Goal: Task Accomplishment & Management: Use online tool/utility

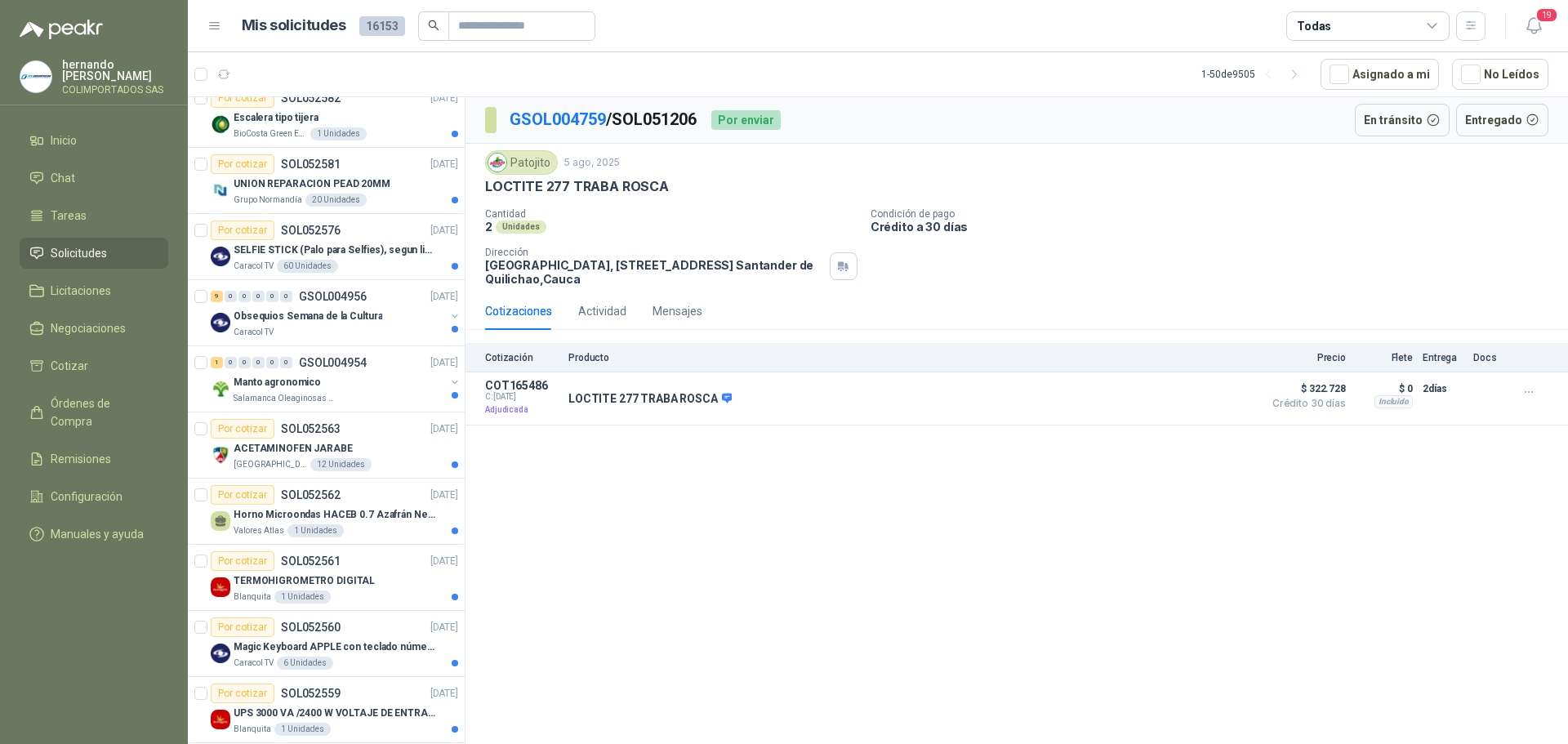
scroll to position [981, 0]
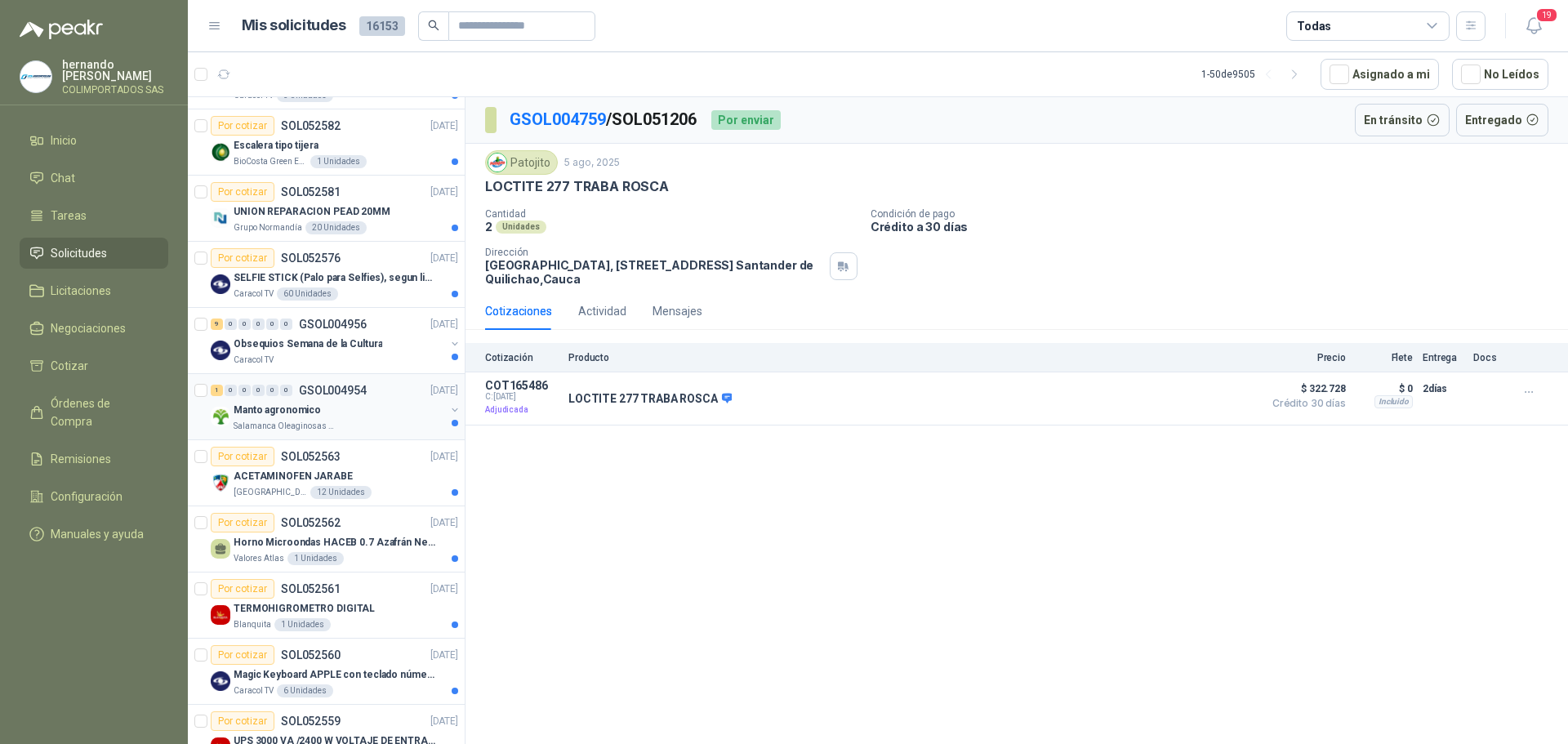
click at [361, 418] on div "Manto agronomico" at bounding box center [339, 410] width 211 height 19
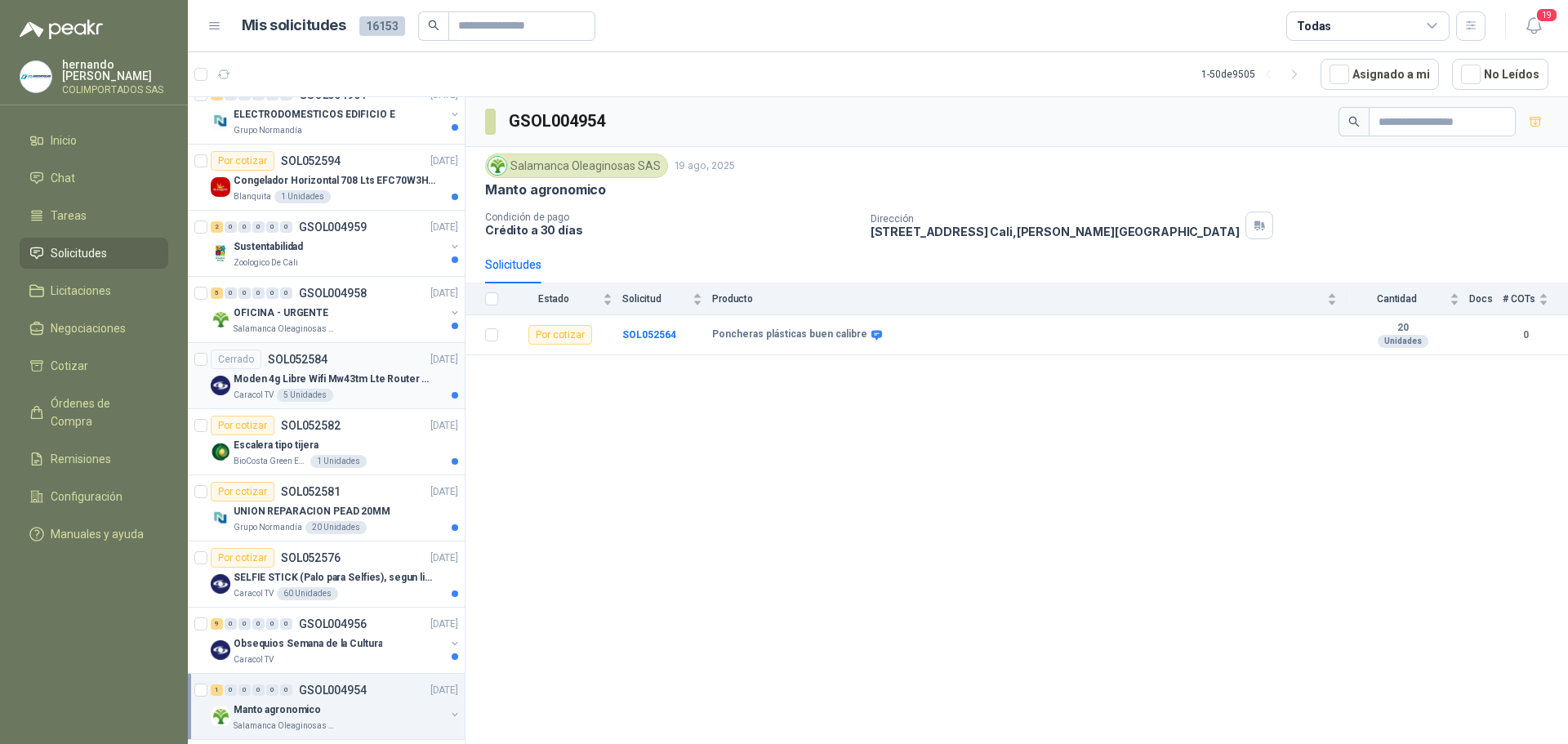
scroll to position [654, 0]
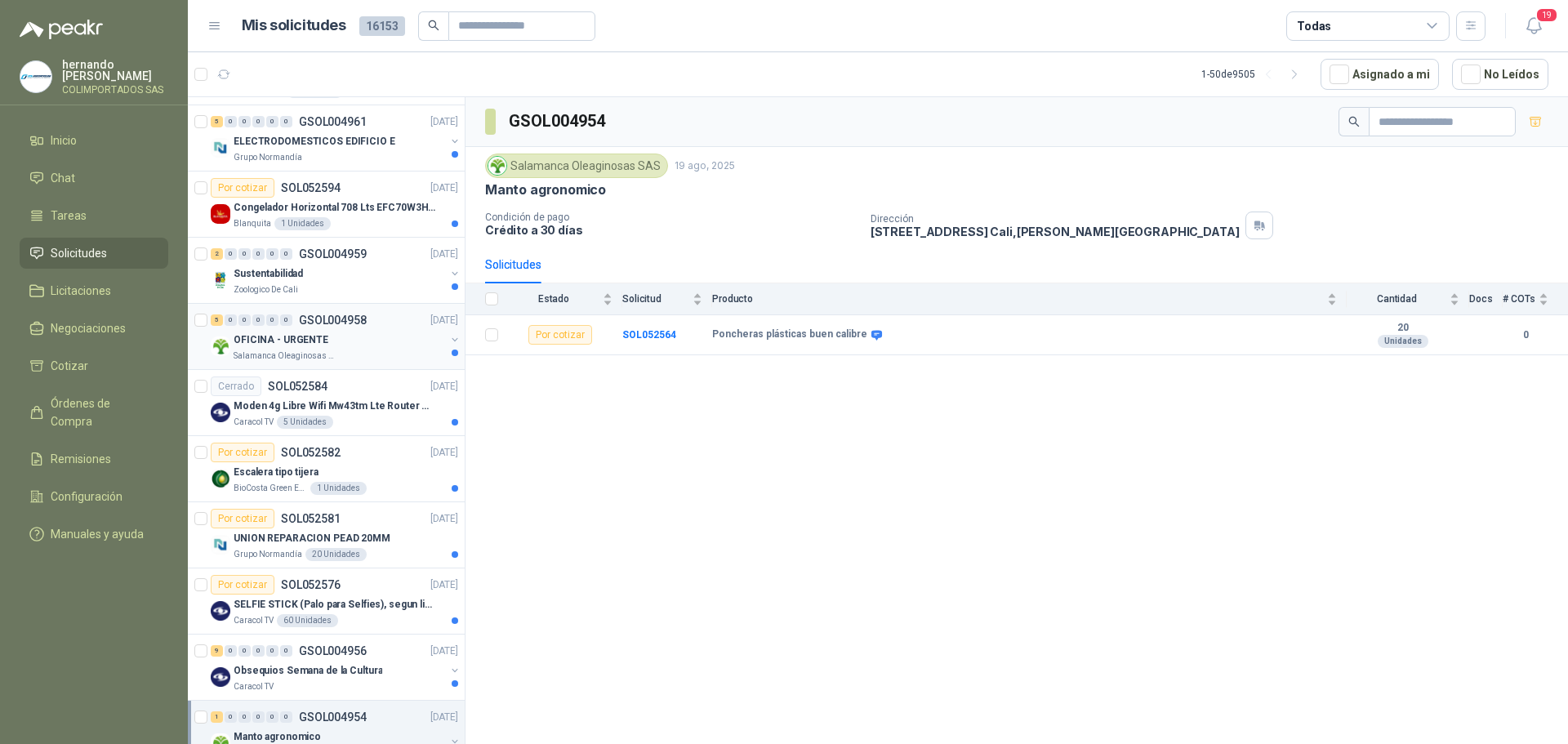
click at [370, 342] on div "OFICINA - URGENTE" at bounding box center [339, 340] width 211 height 19
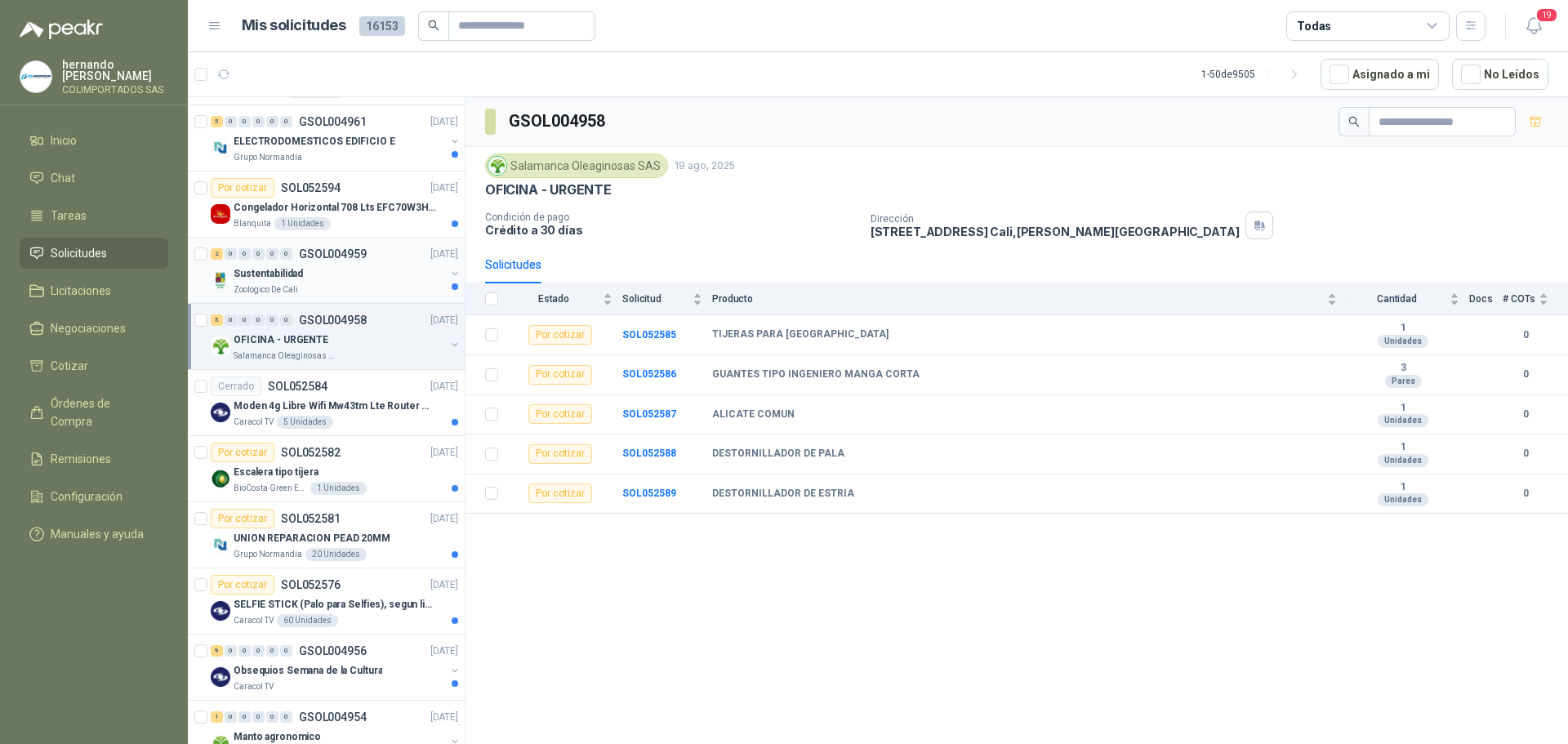
click at [352, 284] on div "Zoologico De Cali" at bounding box center [339, 289] width 211 height 13
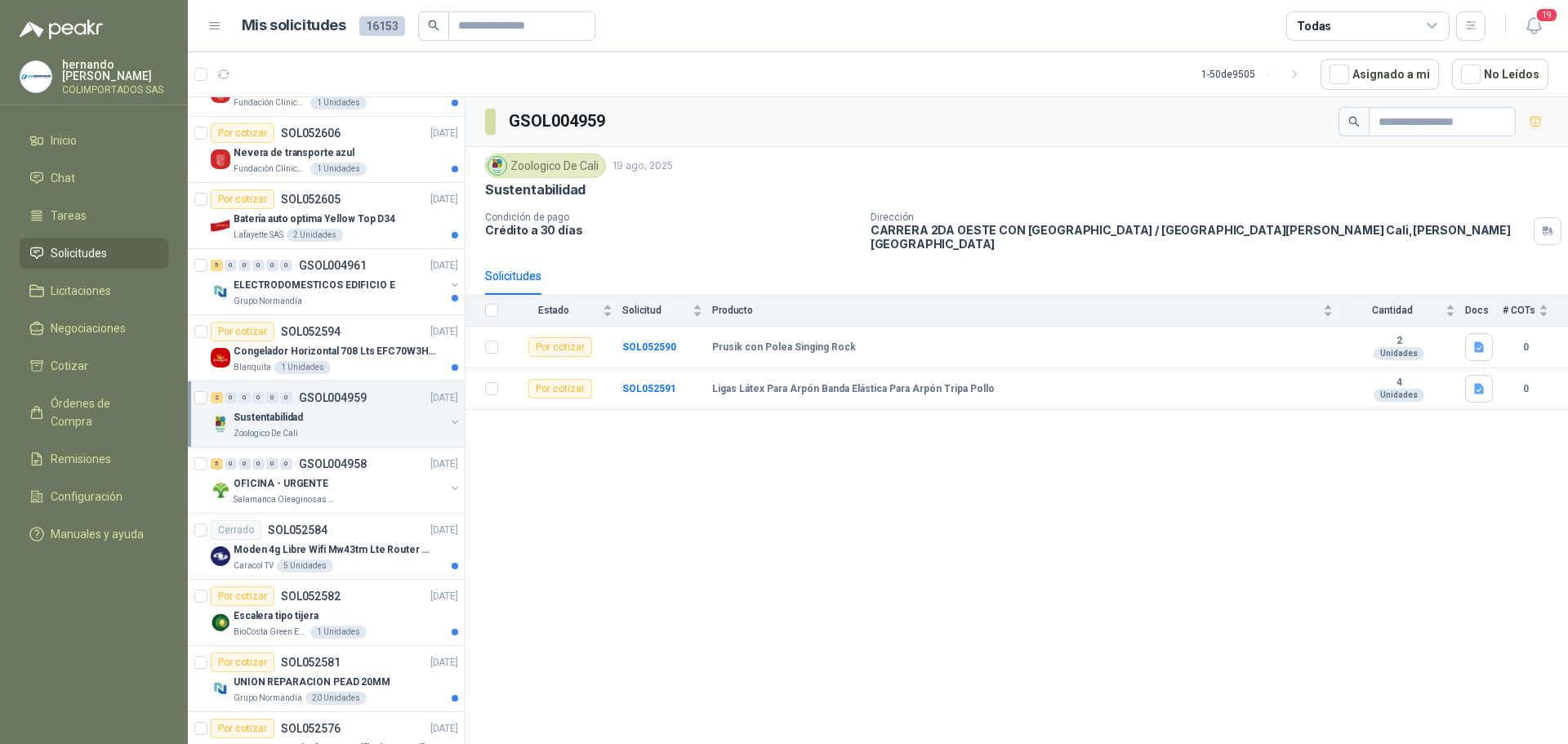
scroll to position [490, 0]
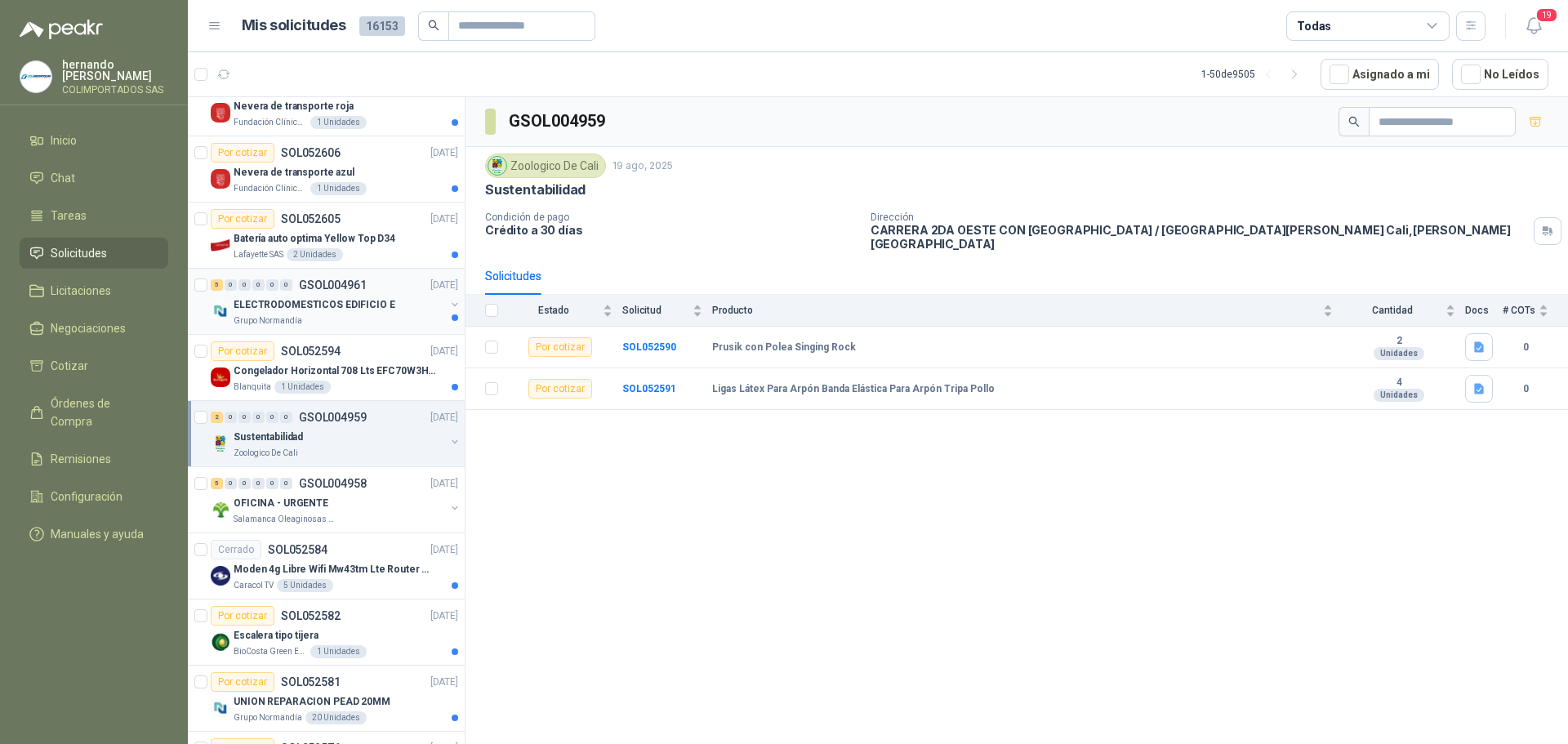
click at [335, 320] on div "Grupo Normandía" at bounding box center [339, 320] width 211 height 13
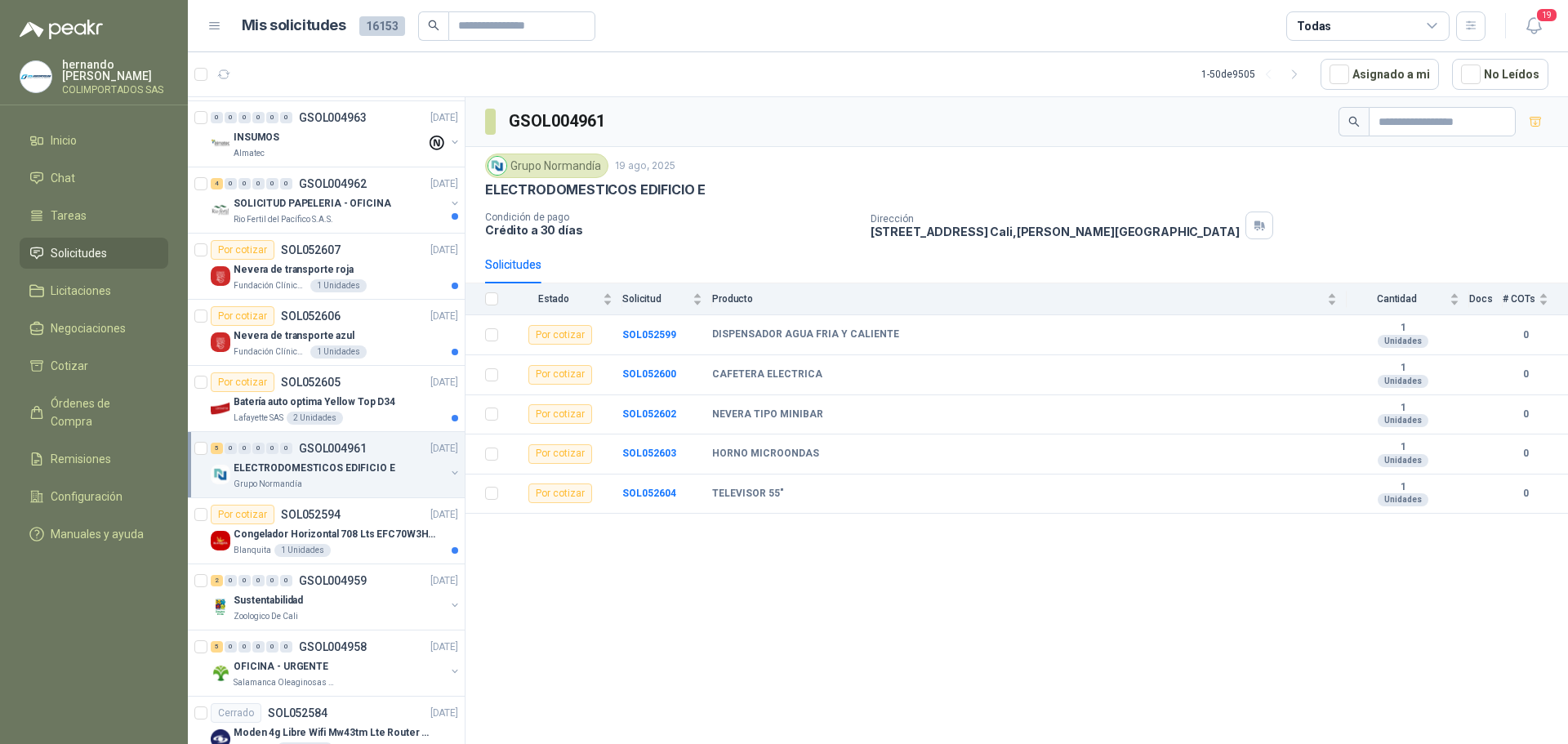
scroll to position [245, 0]
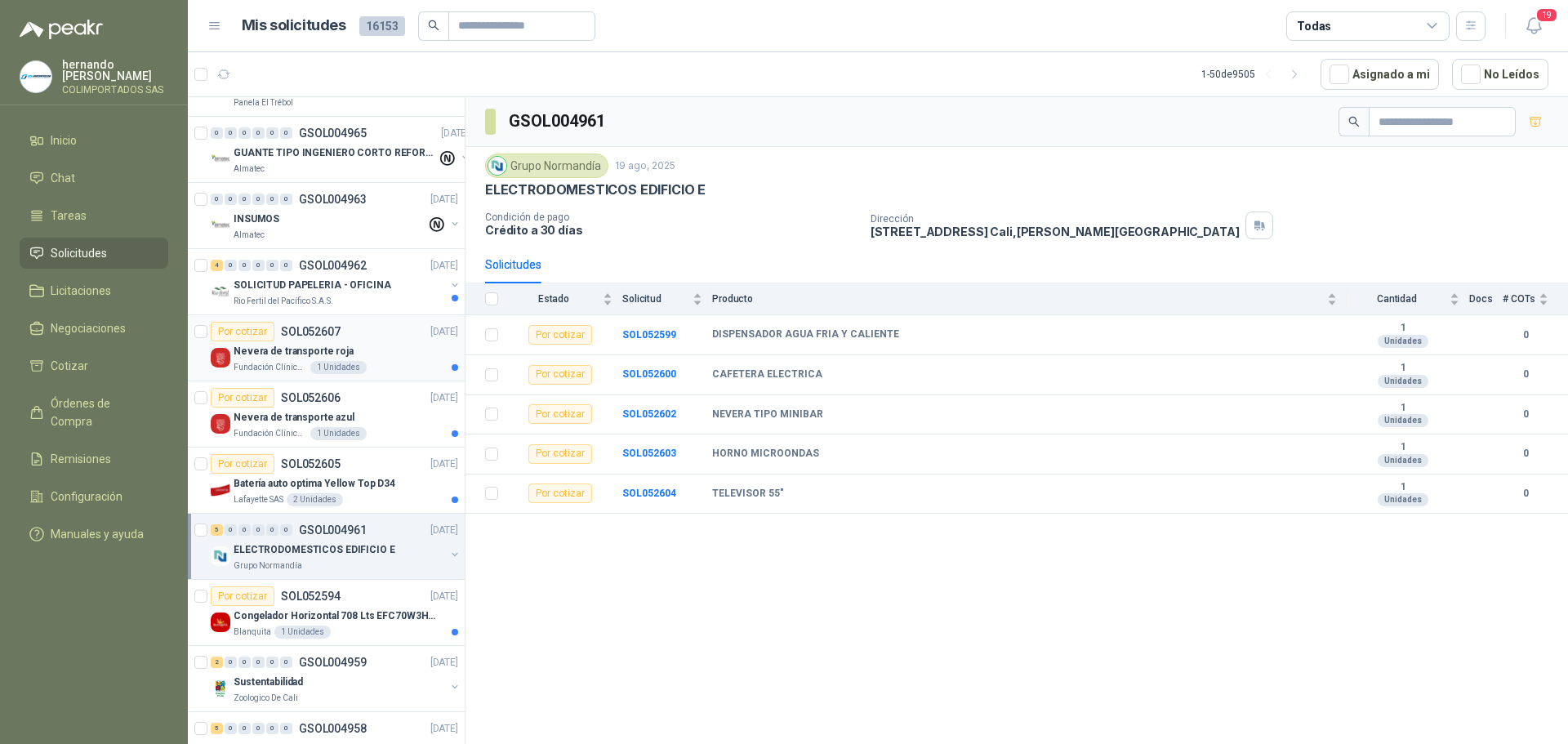
click at [376, 346] on div "Nevera de transporte roja" at bounding box center [346, 351] width 225 height 19
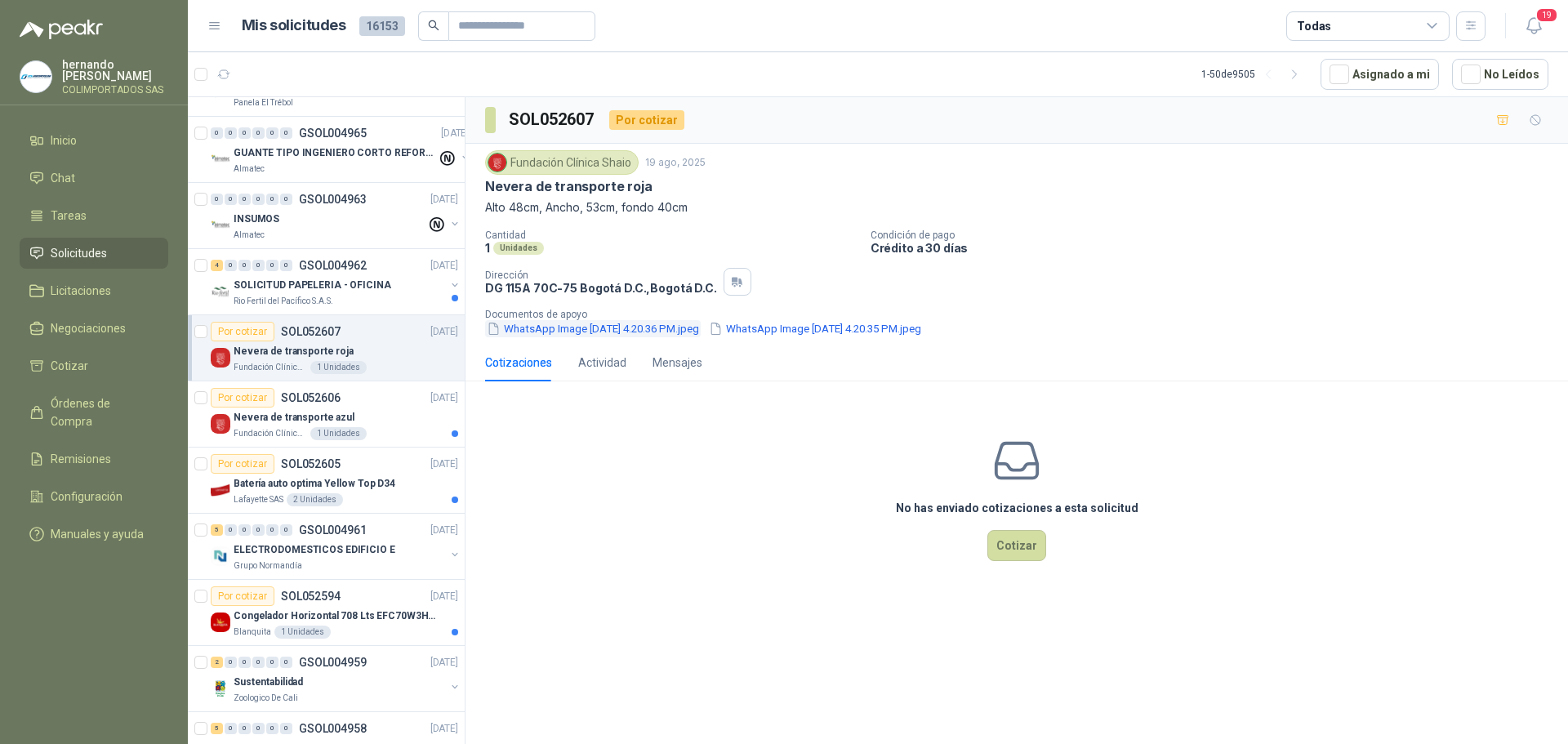
click at [589, 327] on button "WhatsApp Image [DATE] 4.20.36 PM.jpeg" at bounding box center [592, 329] width 215 height 17
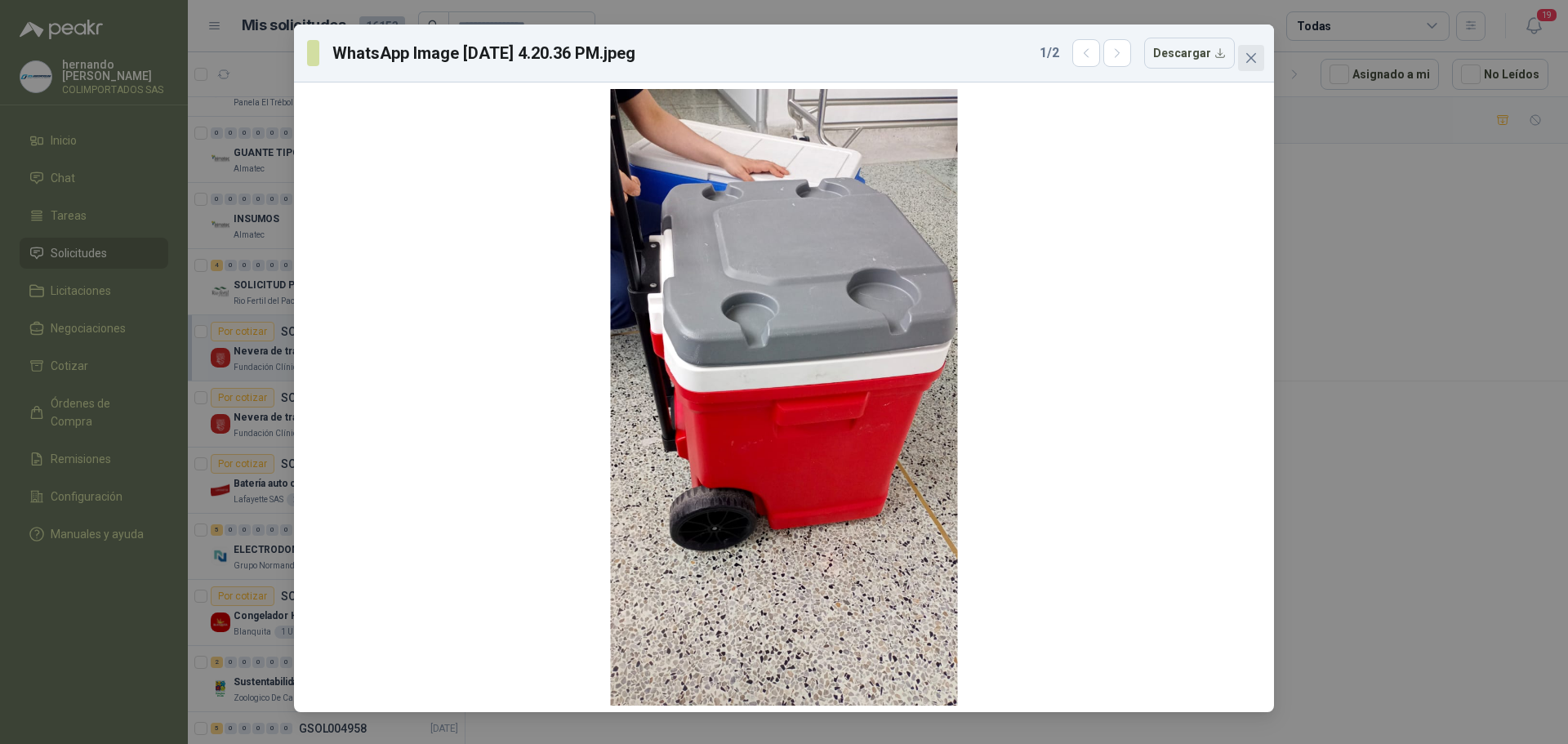
click at [1253, 59] on icon "close" at bounding box center [1251, 58] width 10 height 10
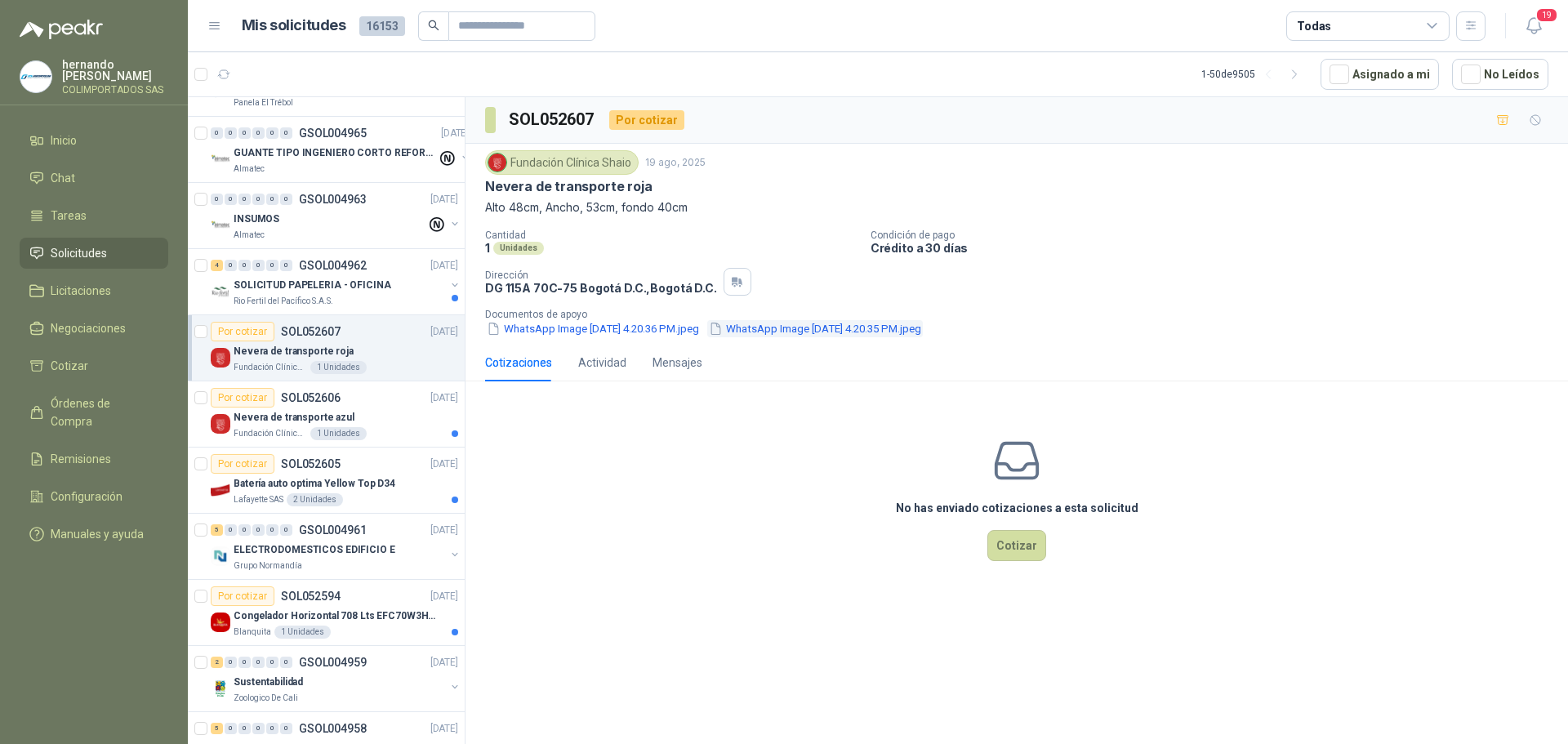
click at [873, 332] on button "WhatsApp Image [DATE] 4.20.35 PM.jpeg" at bounding box center [815, 329] width 215 height 17
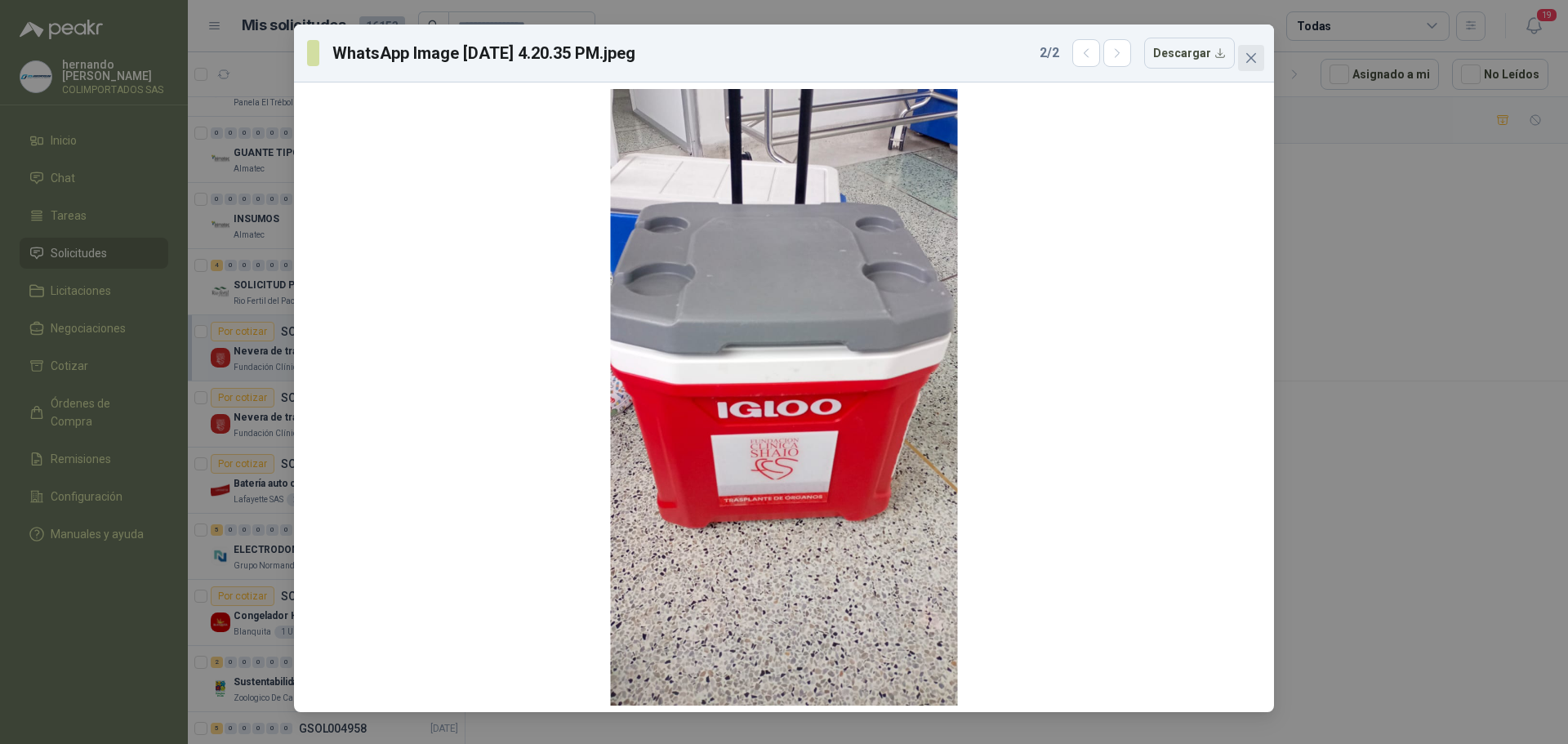
click at [1250, 54] on icon "close" at bounding box center [1251, 57] width 13 height 13
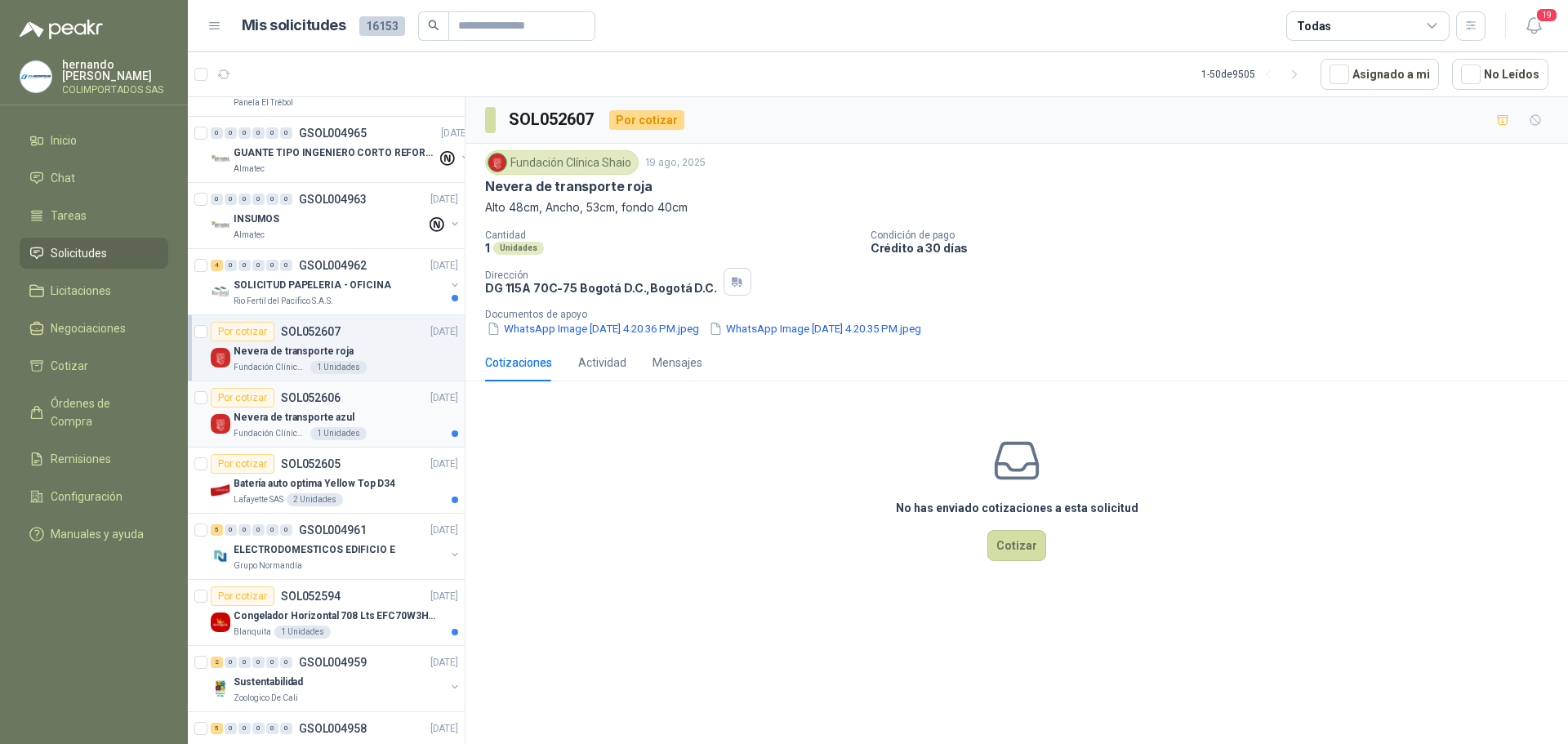
click at [370, 411] on div "Nevera de transporte azul" at bounding box center [346, 417] width 225 height 19
click at [581, 332] on button "WhatsApp Image [DATE] 3.49.28 PM (1).jpeg" at bounding box center [600, 329] width 232 height 17
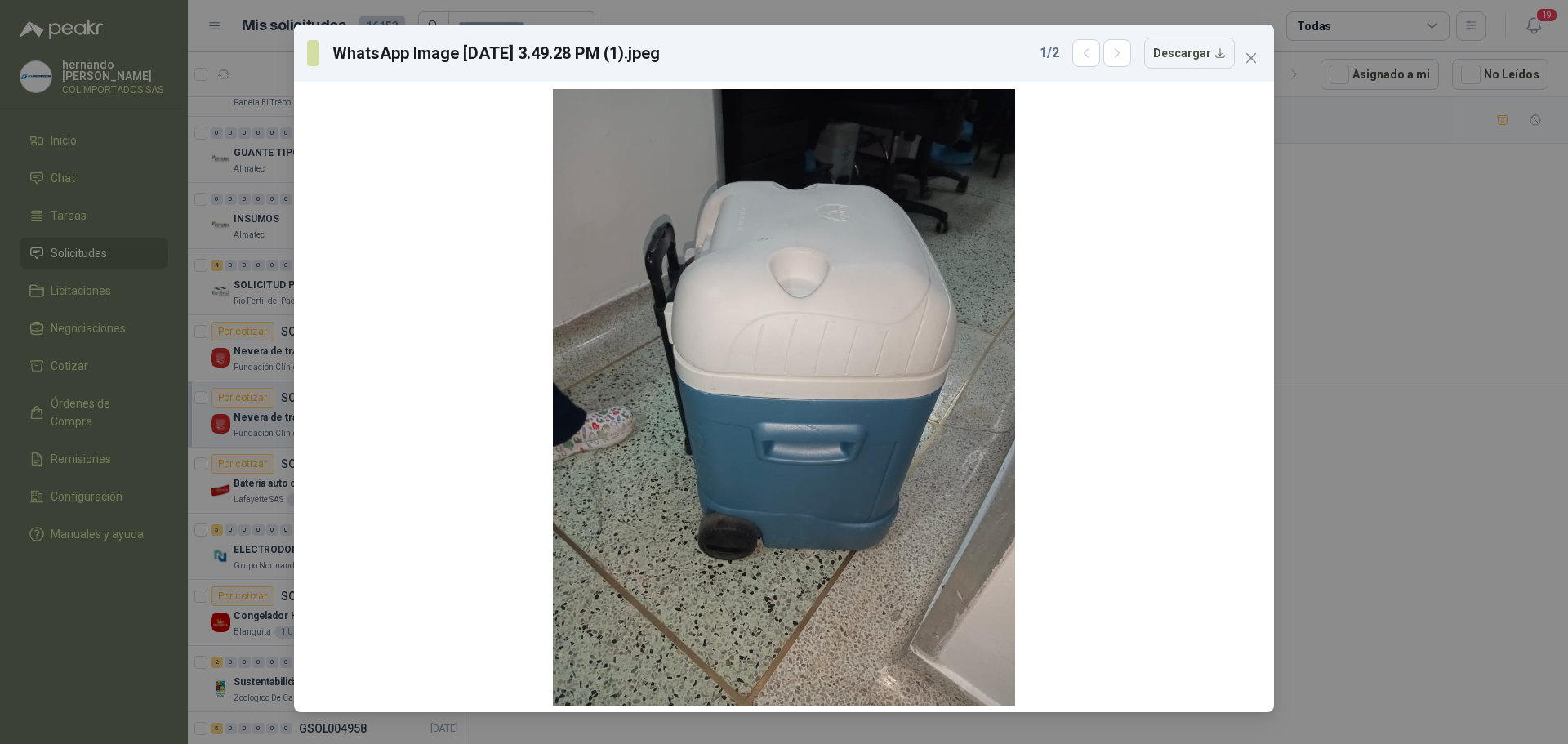
drag, startPoint x: 1256, startPoint y: 58, endPoint x: 1230, endPoint y: 78, distance: 32.8
click at [1256, 59] on icon "close" at bounding box center [1251, 57] width 13 height 13
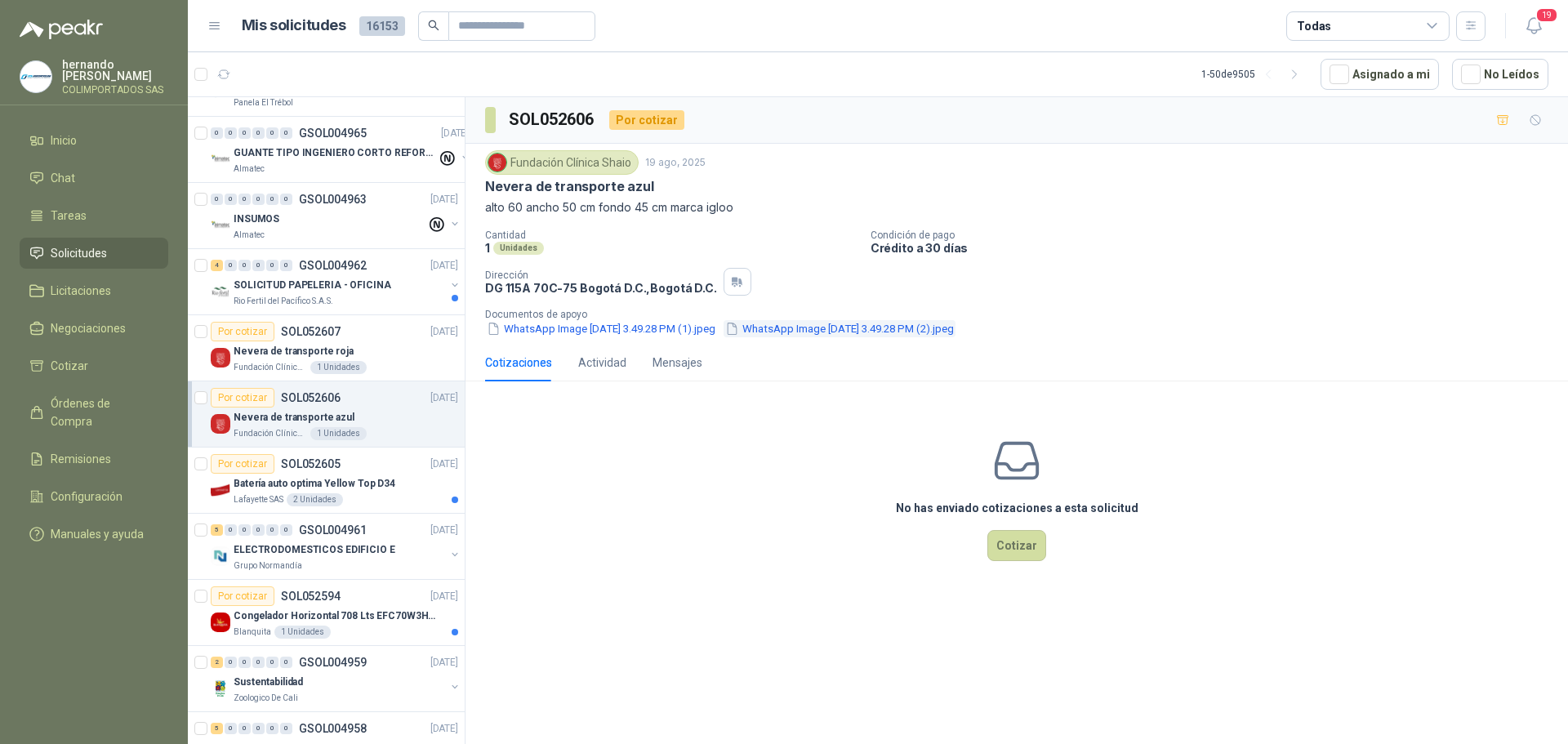
click at [932, 323] on button "WhatsApp Image [DATE] 3.49.28 PM (2).jpeg" at bounding box center [839, 329] width 232 height 17
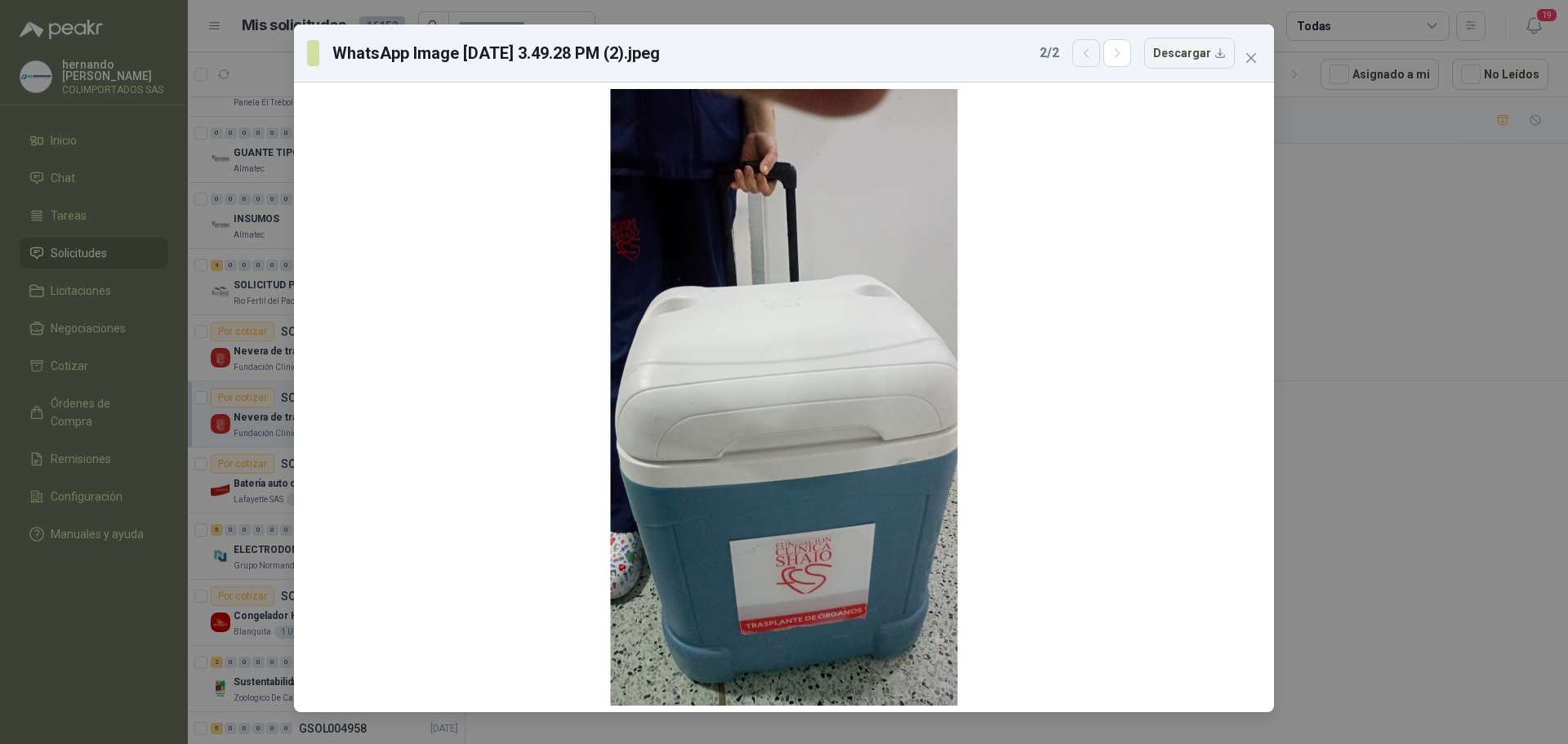
click at [1090, 55] on icon "button" at bounding box center [1086, 53] width 14 height 14
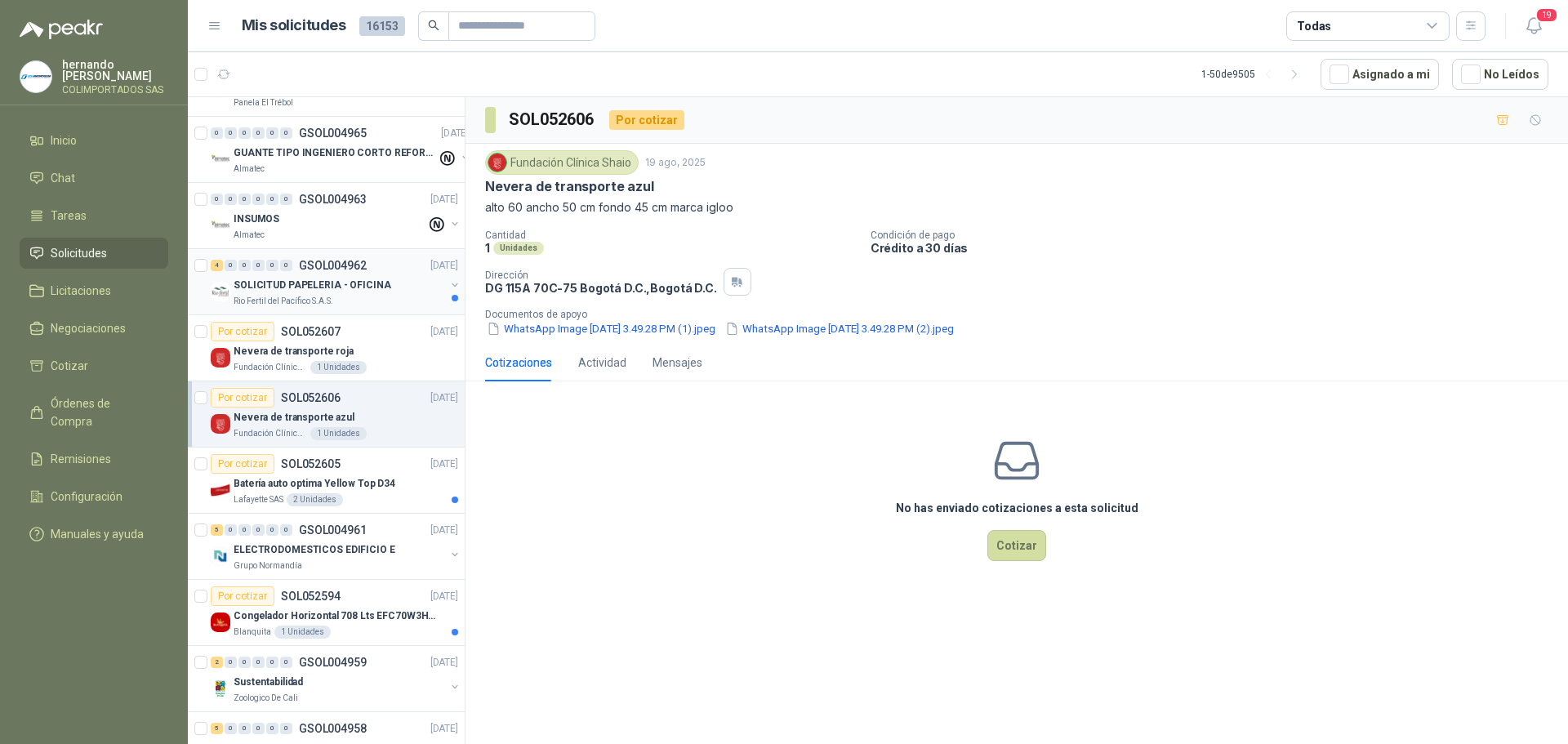
click at [377, 303] on div "Rio Fertil del Pacífico S.A.S." at bounding box center [339, 301] width 211 height 13
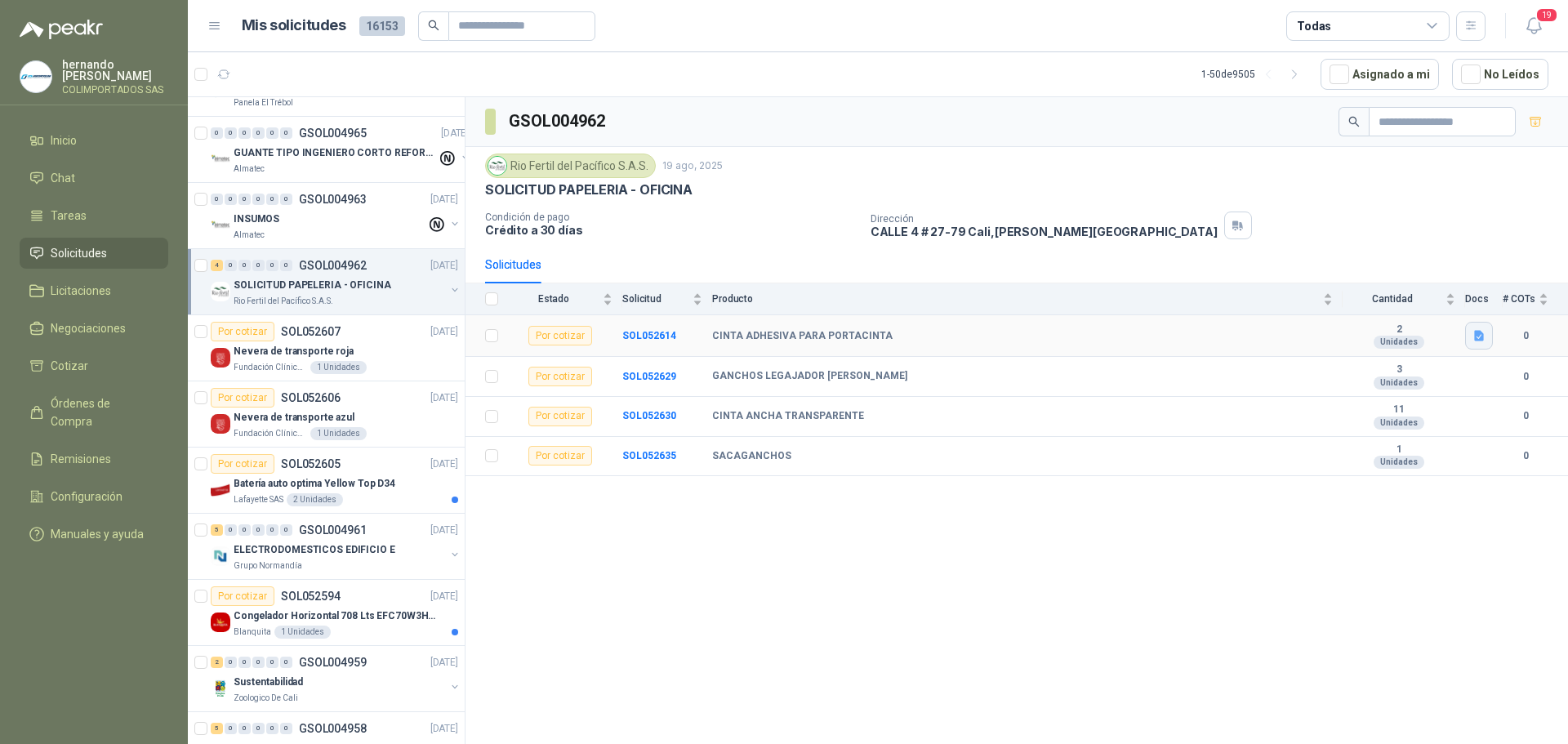
click at [1484, 334] on icon "button" at bounding box center [1479, 336] width 10 height 11
click at [1325, 293] on button "Captura de pantalla [DATE] 161903.png" at bounding box center [1379, 301] width 206 height 17
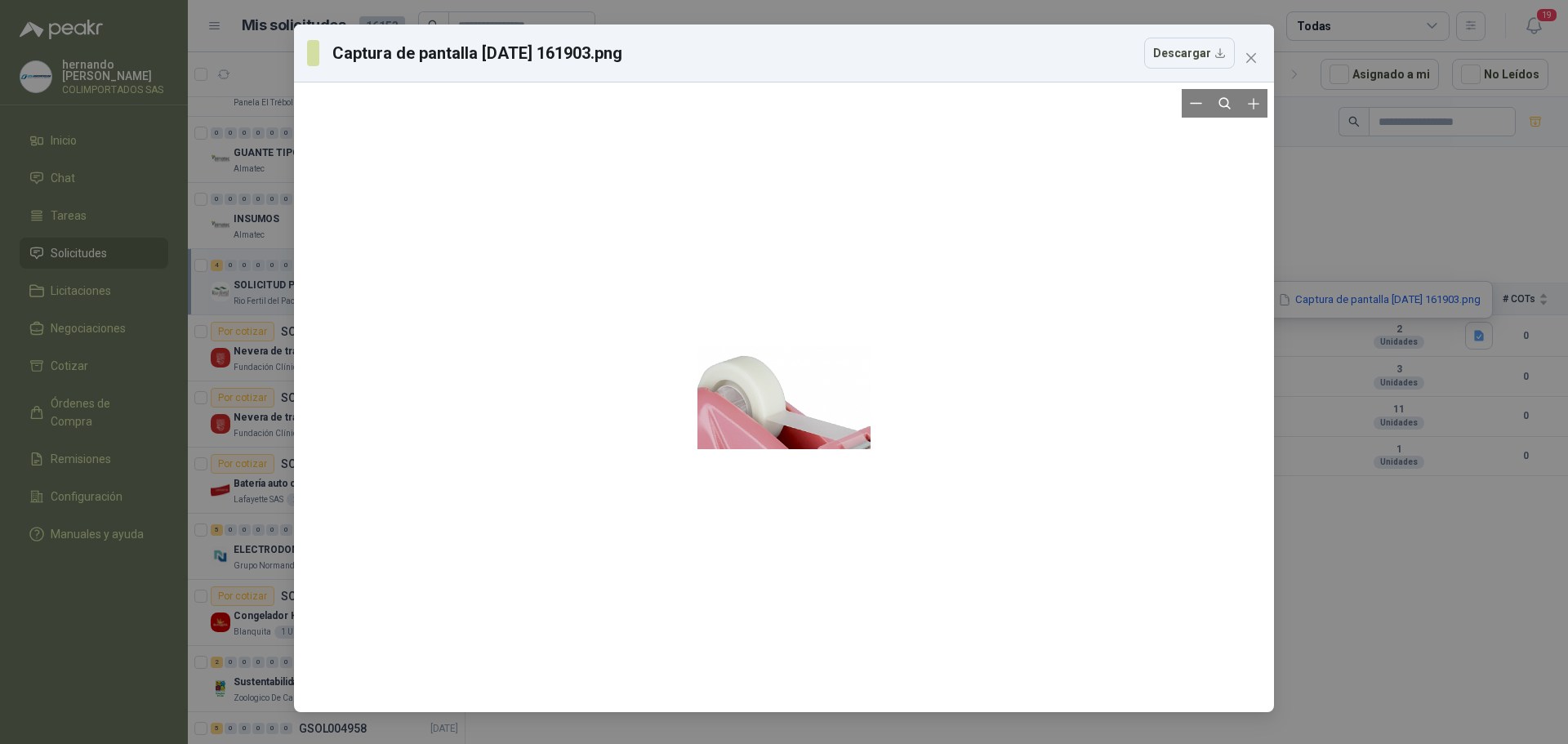
click at [747, 404] on div at bounding box center [784, 398] width 174 height 617
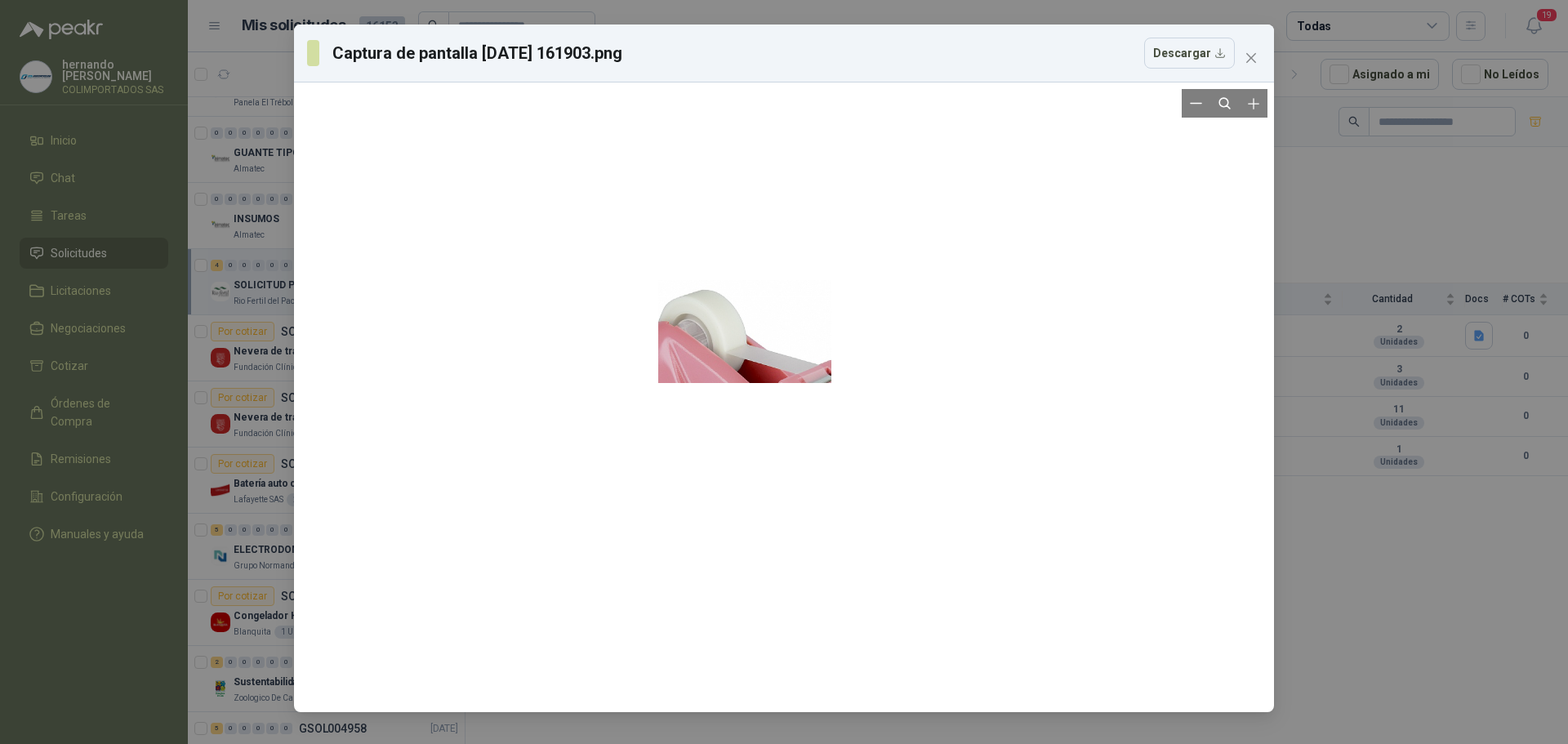
drag, startPoint x: 747, startPoint y: 404, endPoint x: 707, endPoint y: 333, distance: 81.5
click at [707, 334] on div at bounding box center [745, 332] width 174 height 617
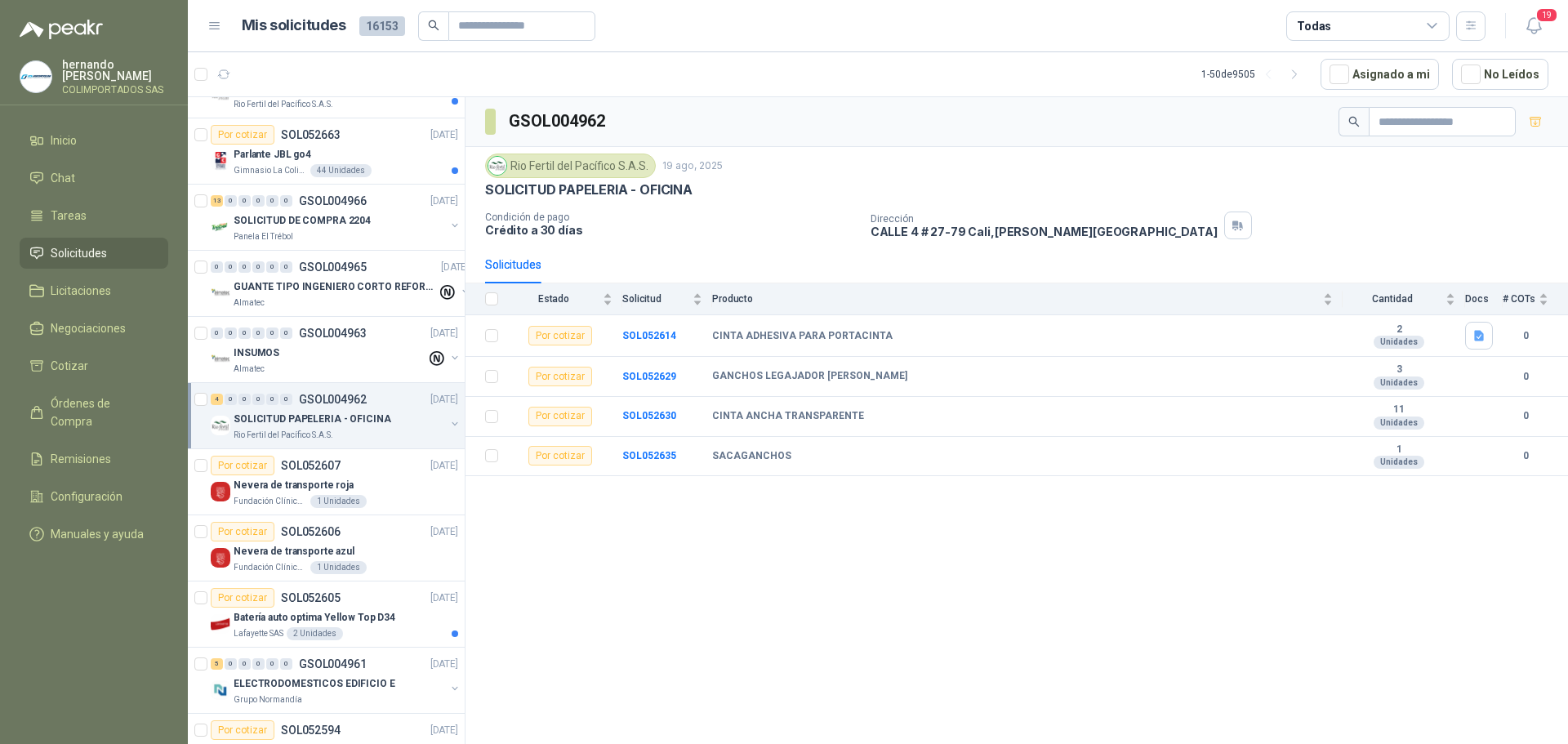
scroll to position [81, 0]
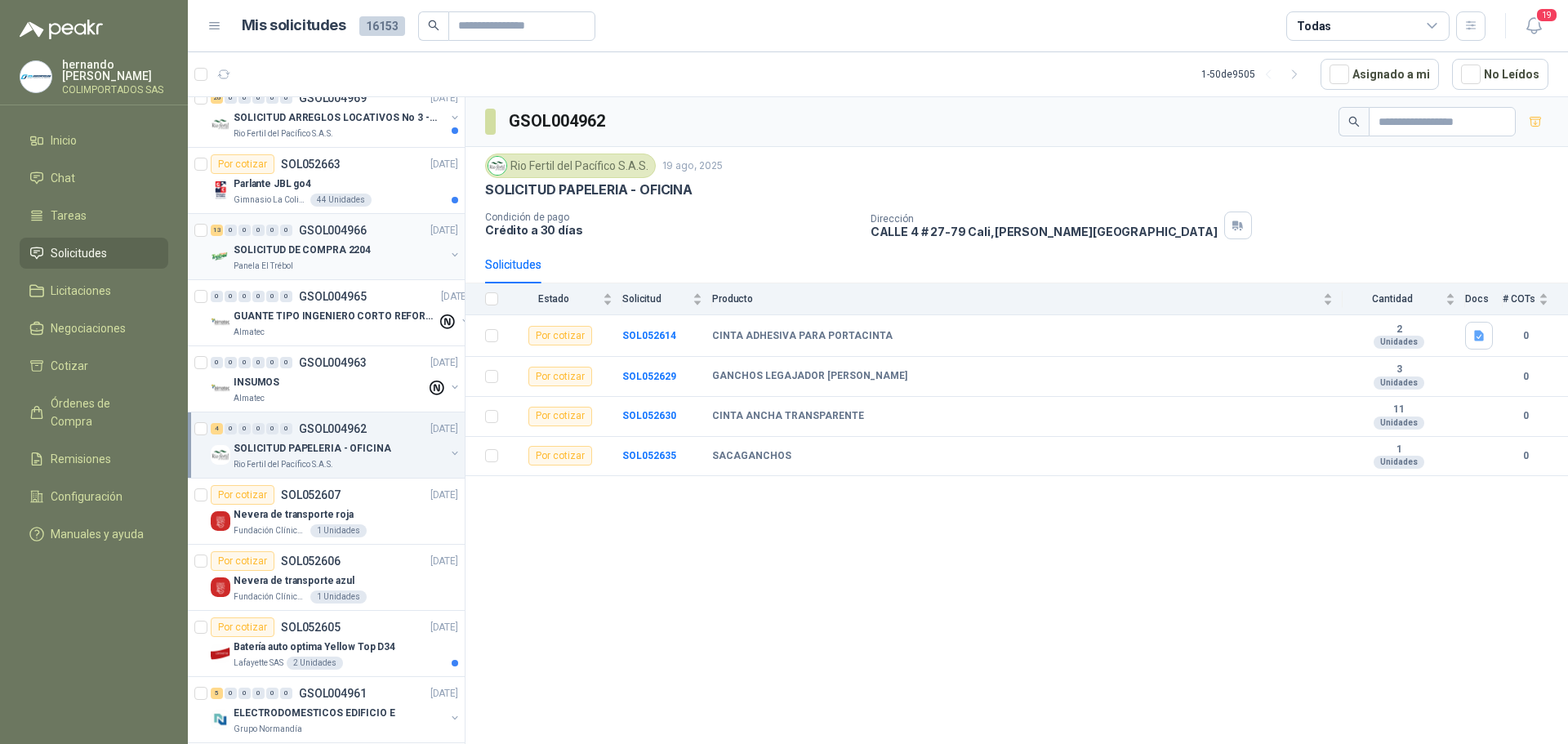
click at [391, 259] on div "SOLICITUD DE COMPRA 2204" at bounding box center [339, 250] width 211 height 19
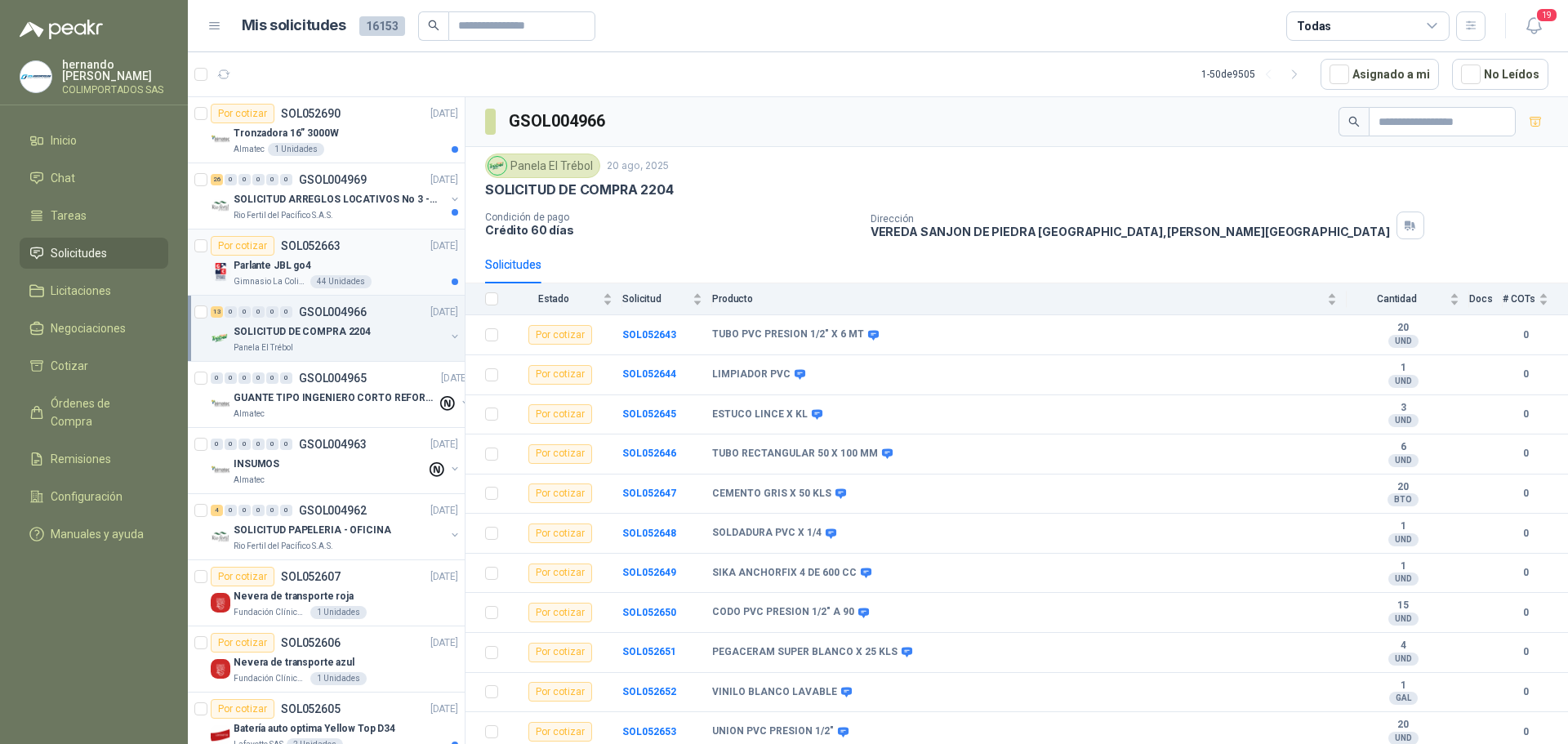
click at [398, 265] on div "Parlante JBL go4" at bounding box center [346, 266] width 225 height 19
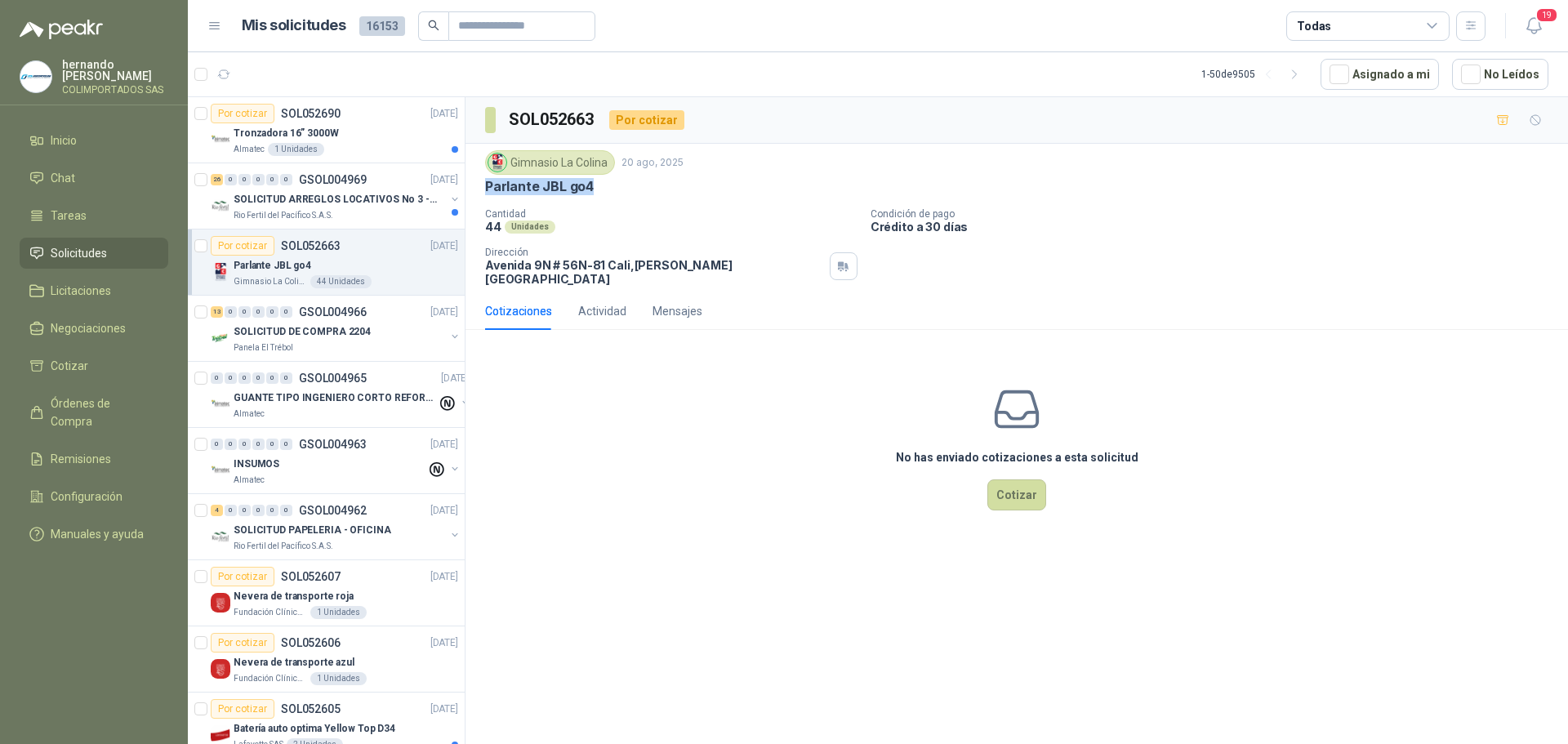
drag, startPoint x: 594, startPoint y: 184, endPoint x: 483, endPoint y: 185, distance: 111.0
click at [483, 185] on div "Gimnasio La Colina [DATE] Parlante JBL go4 Cantidad 44 Unidades Condición de pa…" at bounding box center [1016, 217] width 1103 height 148
copy p "Parlante JBL go4"
click at [645, 369] on div "No has enviado cotizaciones a esta solicitud Cotizar" at bounding box center [1016, 447] width 1103 height 209
click at [1020, 489] on button "Cotizar" at bounding box center [1016, 495] width 59 height 31
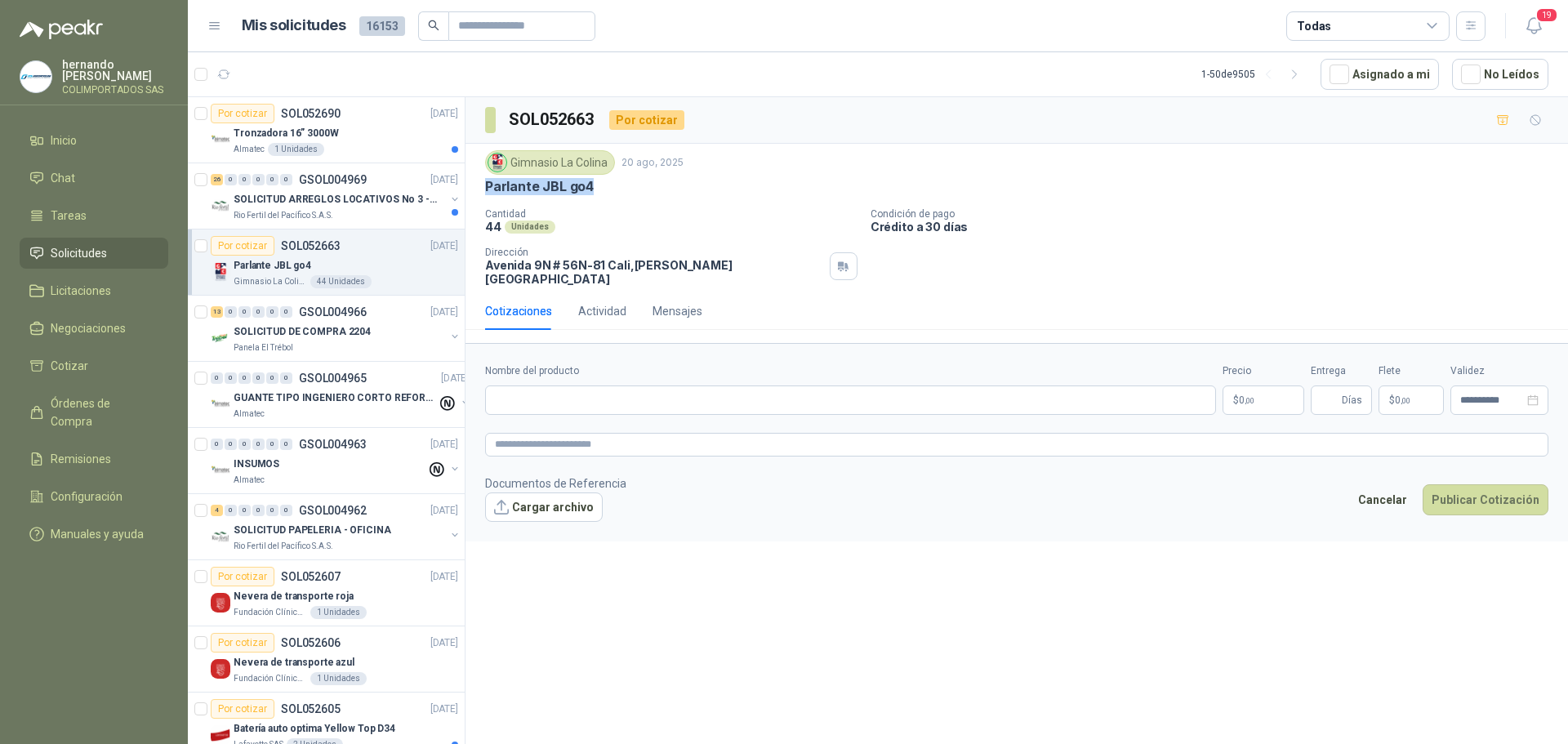
drag, startPoint x: 596, startPoint y: 186, endPoint x: 489, endPoint y: 190, distance: 107.1
click at [489, 190] on div "Parlante JBL go4" at bounding box center [1016, 187] width 1064 height 17
copy p "Parlante JBL go4"
click at [588, 386] on input "Nombre del producto" at bounding box center [850, 401] width 731 height 29
paste input "**********"
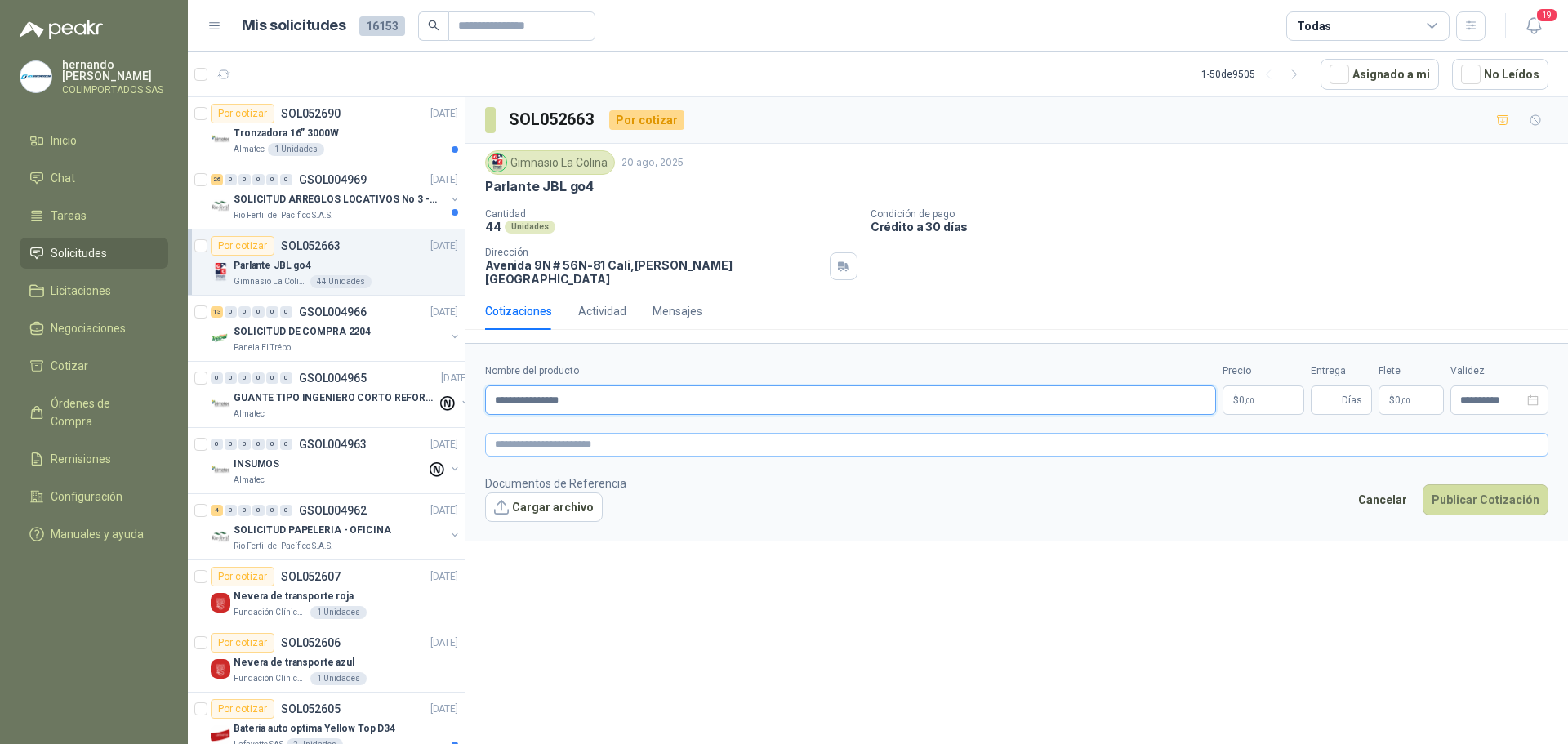
type input "**********"
click at [598, 435] on textarea at bounding box center [1016, 444] width 1064 height 23
paste textarea "**********"
type textarea "**********"
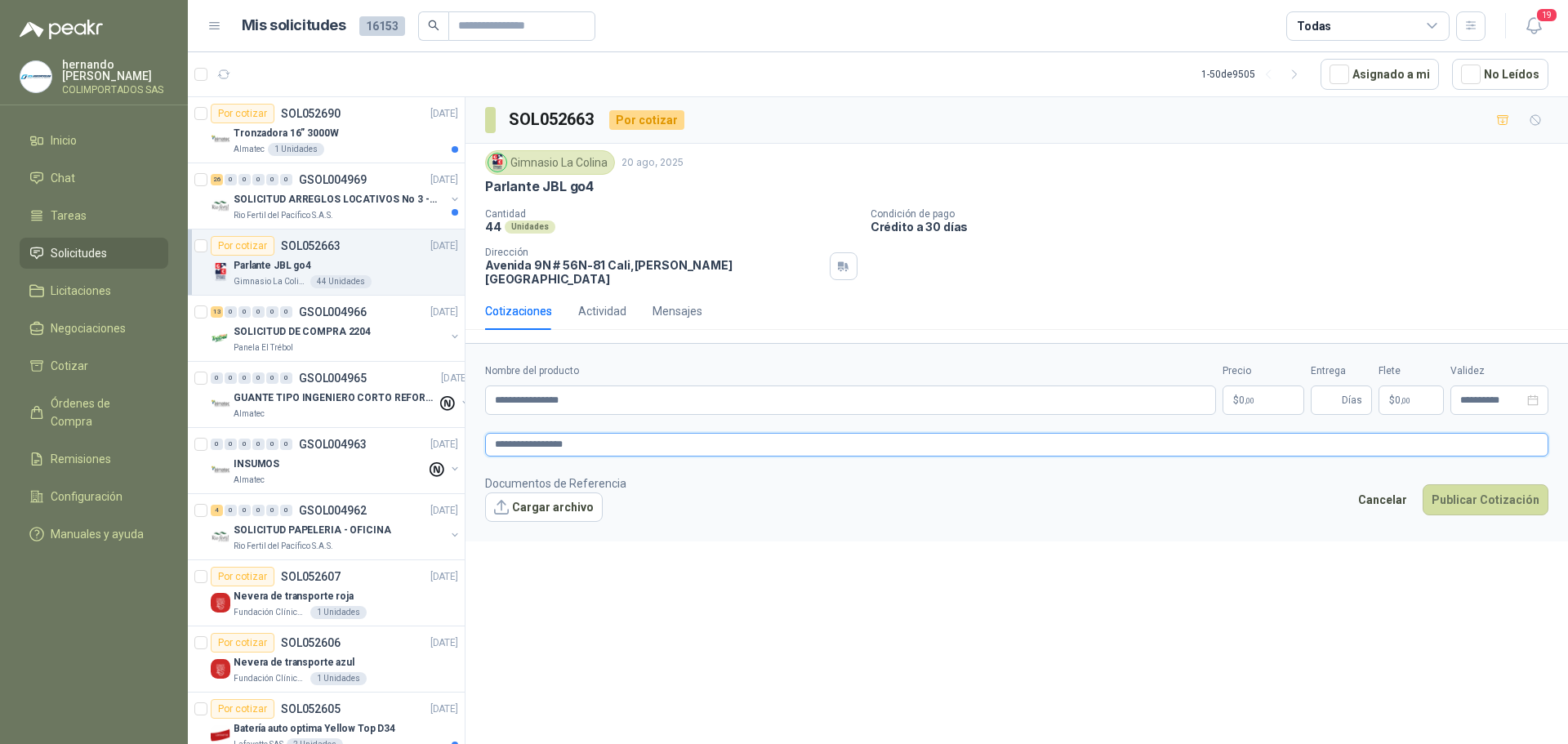
click at [563, 433] on textarea "**********" at bounding box center [1016, 444] width 1064 height 23
click at [591, 433] on textarea "**********" at bounding box center [1016, 444] width 1064 height 23
click at [604, 433] on textarea "**********" at bounding box center [1016, 444] width 1064 height 23
type textarea "**********"
paste textarea "**********"
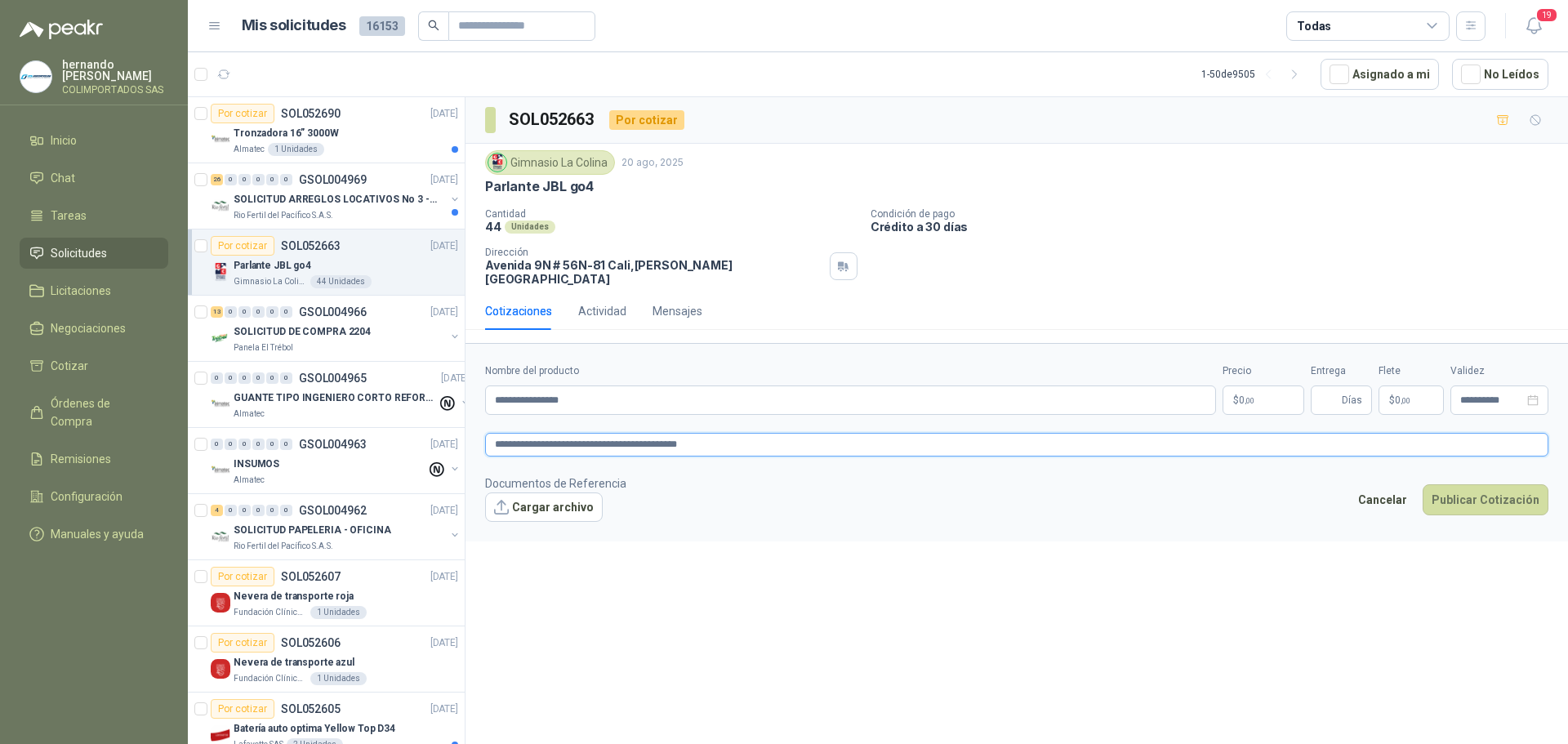
type textarea "**********"
click at [1241, 390] on body "[PERSON_NAME] COLIMPORTADOS SAS Inicio Chat Tareas Solicitudes Licitaciones Neg…" at bounding box center [784, 372] width 1568 height 744
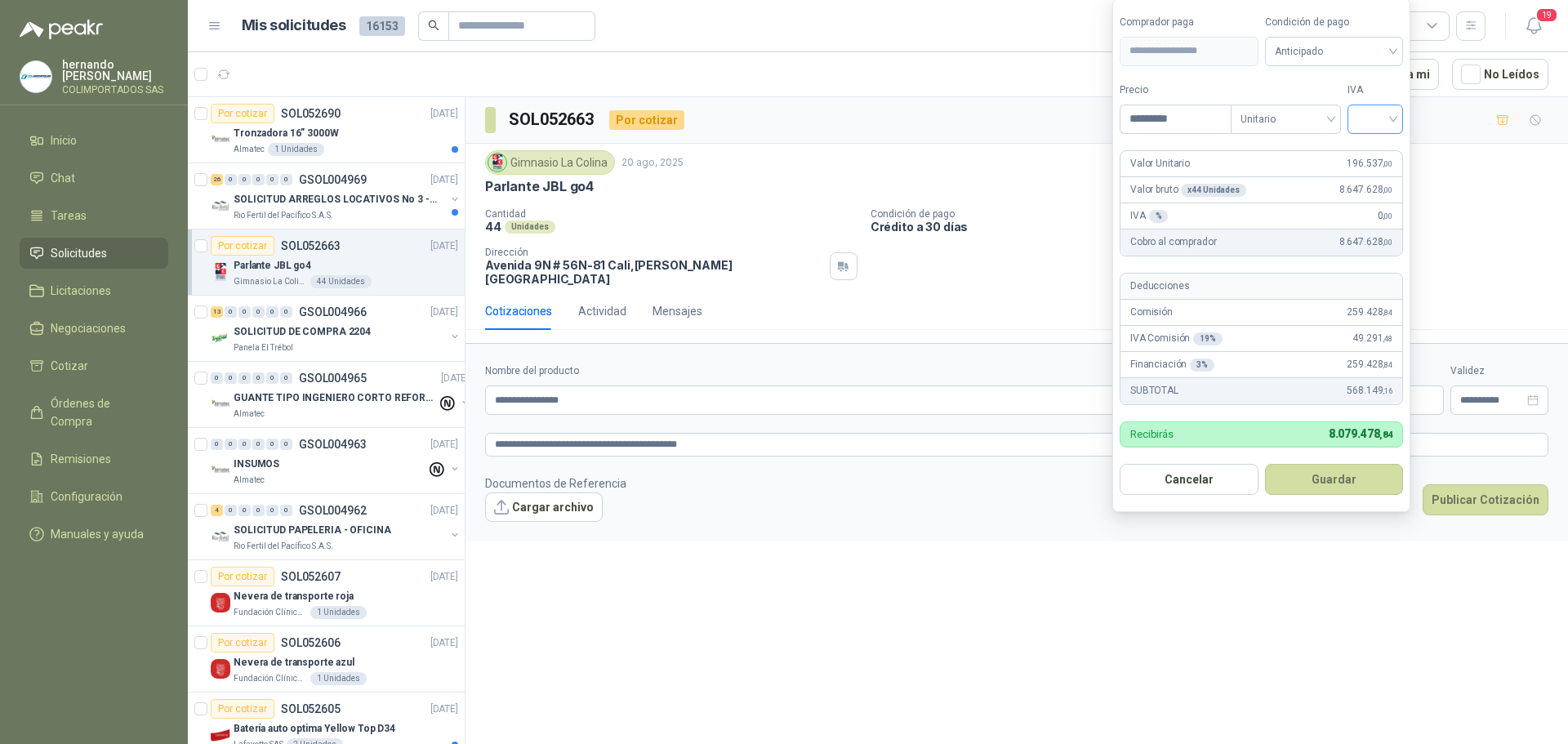
type input "*********"
click at [1393, 117] on input "search" at bounding box center [1375, 117] width 36 height 24
click at [1378, 156] on div "19%" at bounding box center [1379, 152] width 30 height 18
click at [1395, 49] on div "Anticipado" at bounding box center [1334, 51] width 141 height 29
click at [1335, 110] on div "Crédito a 30 días" at bounding box center [1334, 111] width 114 height 18
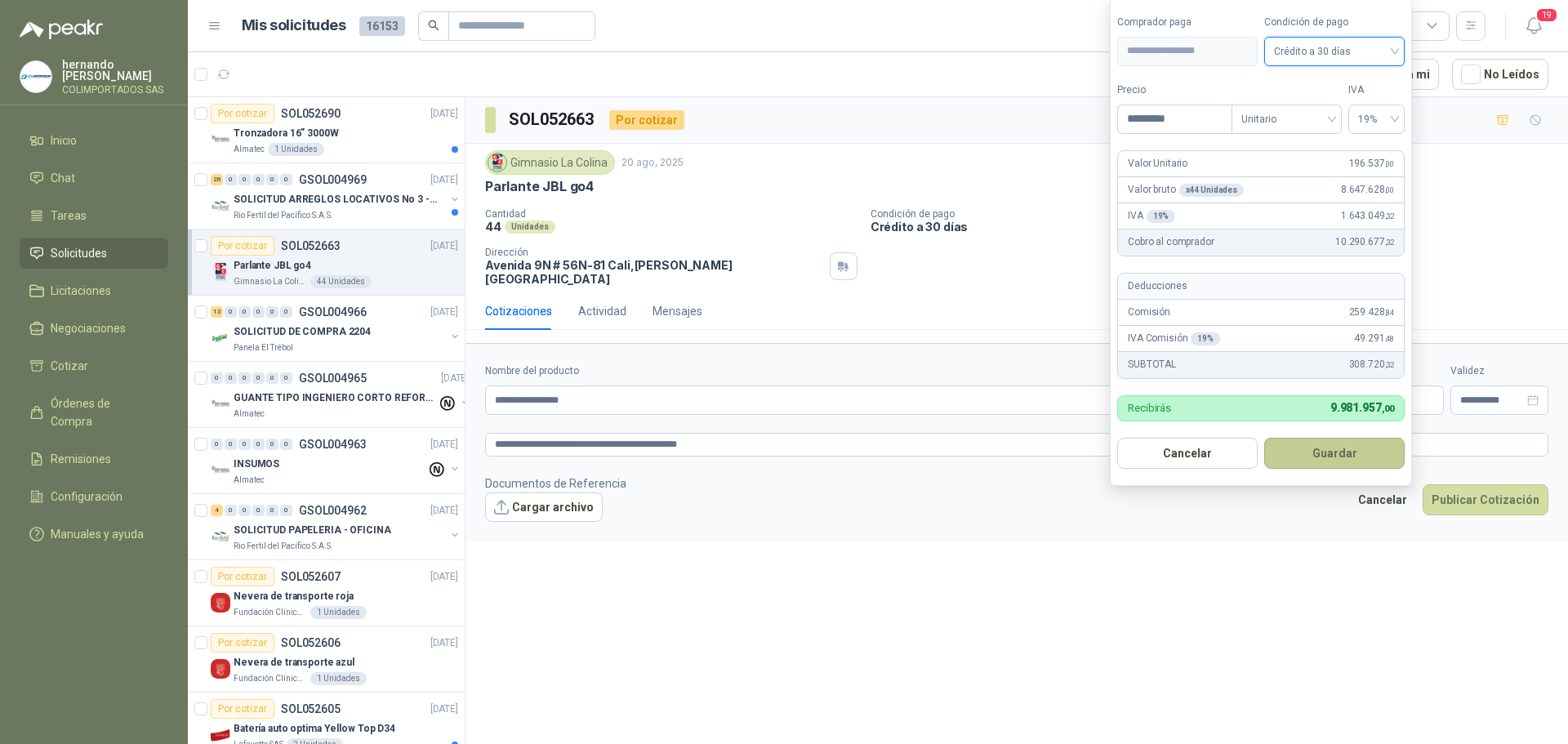
click at [1323, 452] on button "Guardar" at bounding box center [1334, 453] width 141 height 31
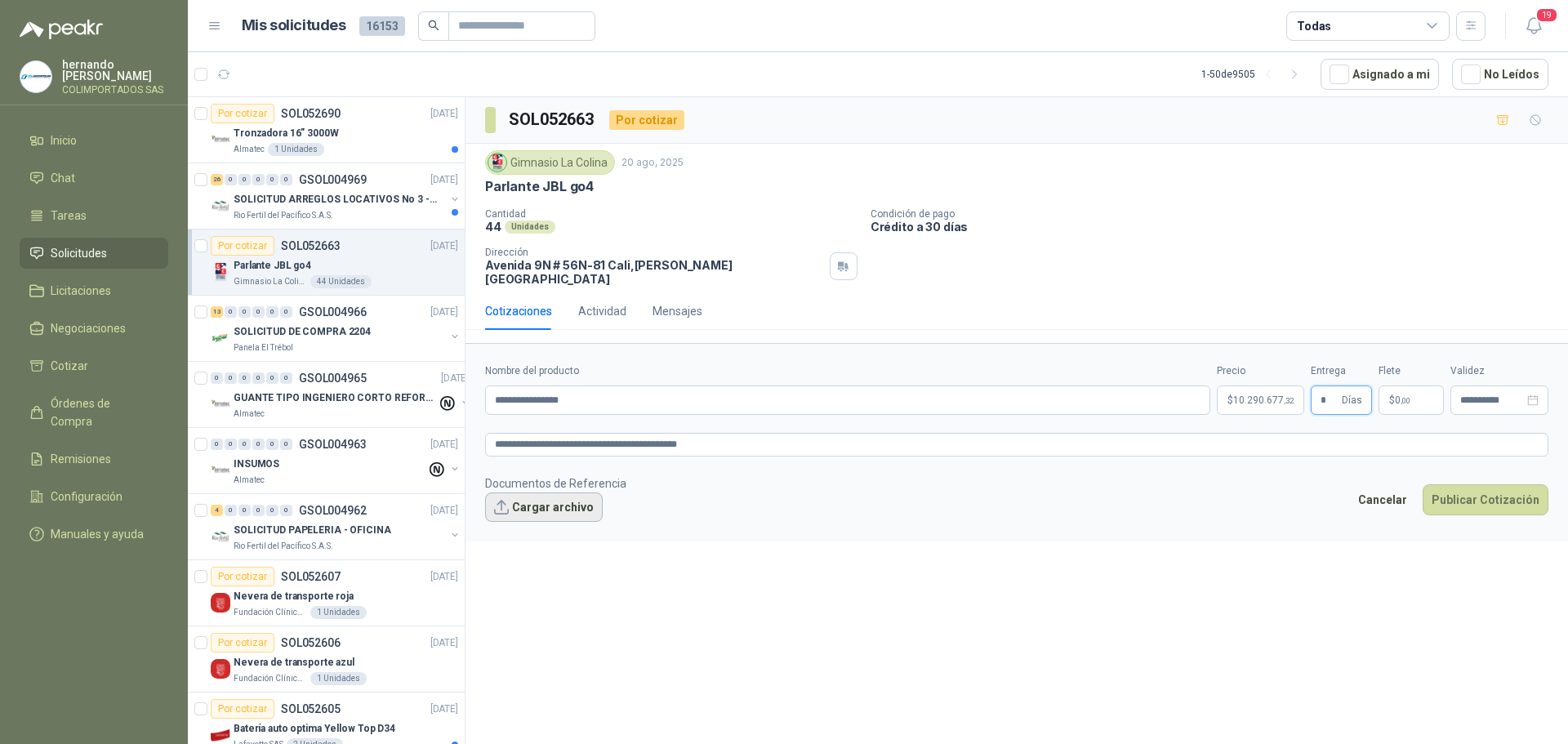
type input "*"
click at [557, 497] on button "Cargar archivo" at bounding box center [543, 507] width 117 height 29
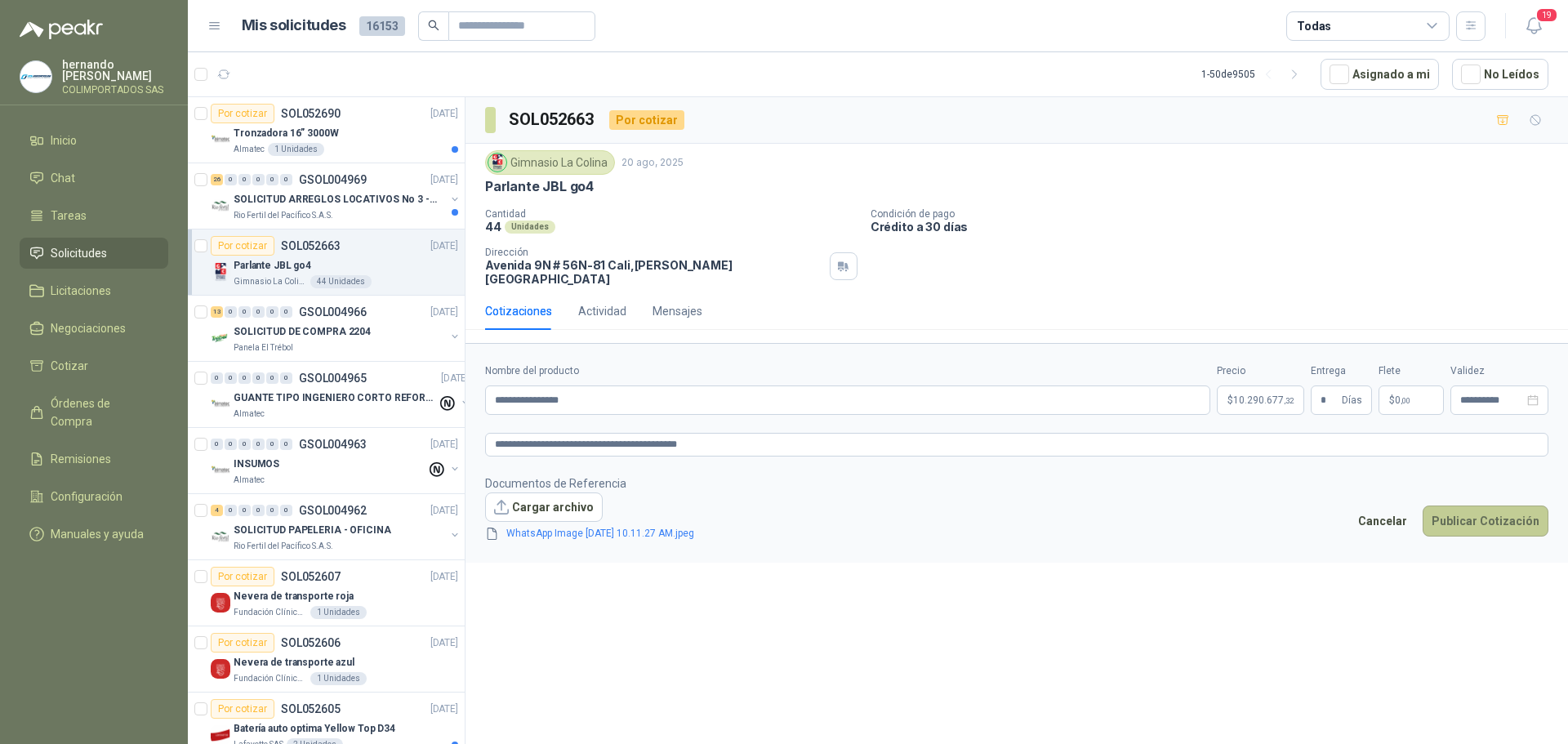
click at [1484, 505] on button "Publicar Cotización" at bounding box center [1486, 521] width 126 height 31
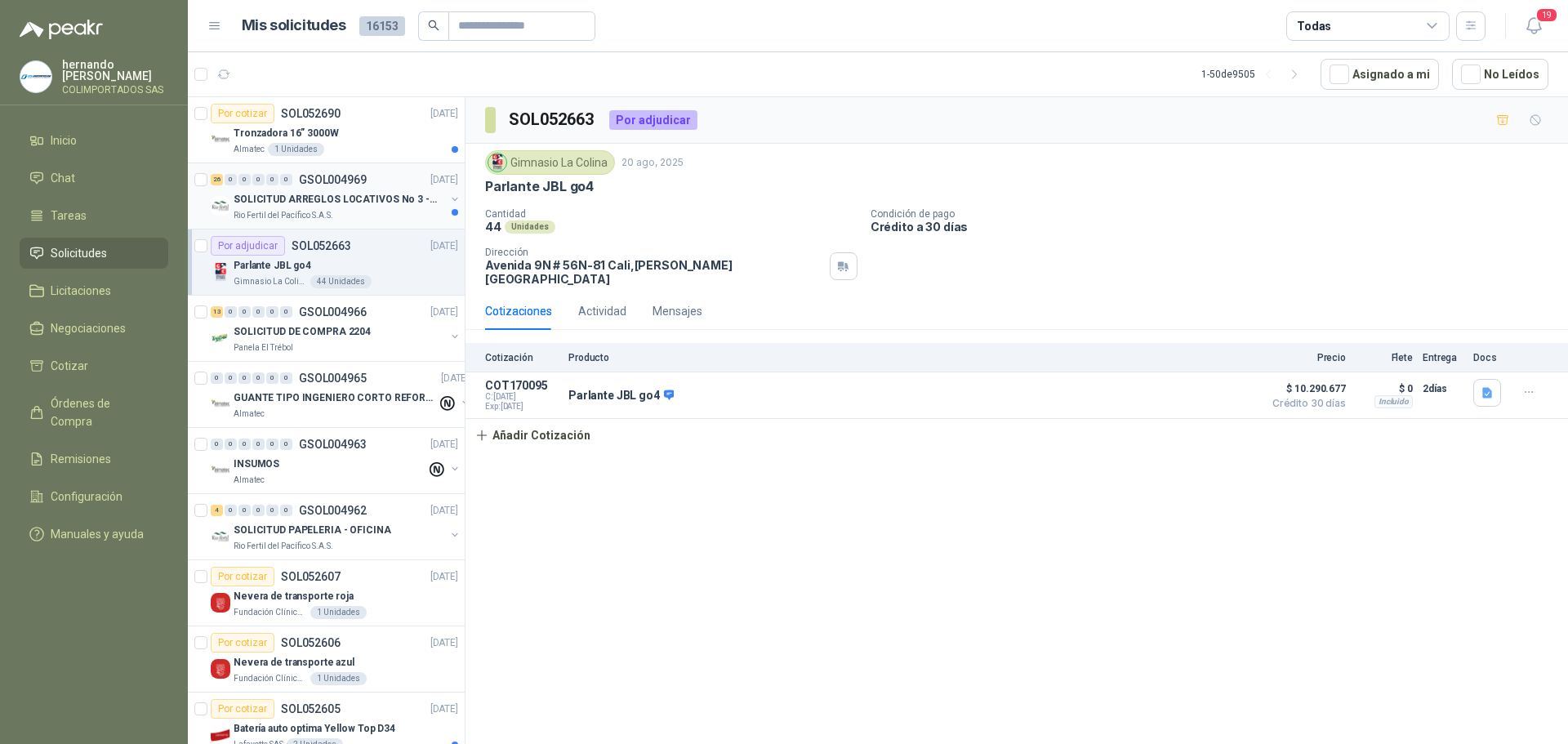
click at [360, 213] on div "Rio Fertil del Pacífico S.A.S." at bounding box center [339, 215] width 211 height 13
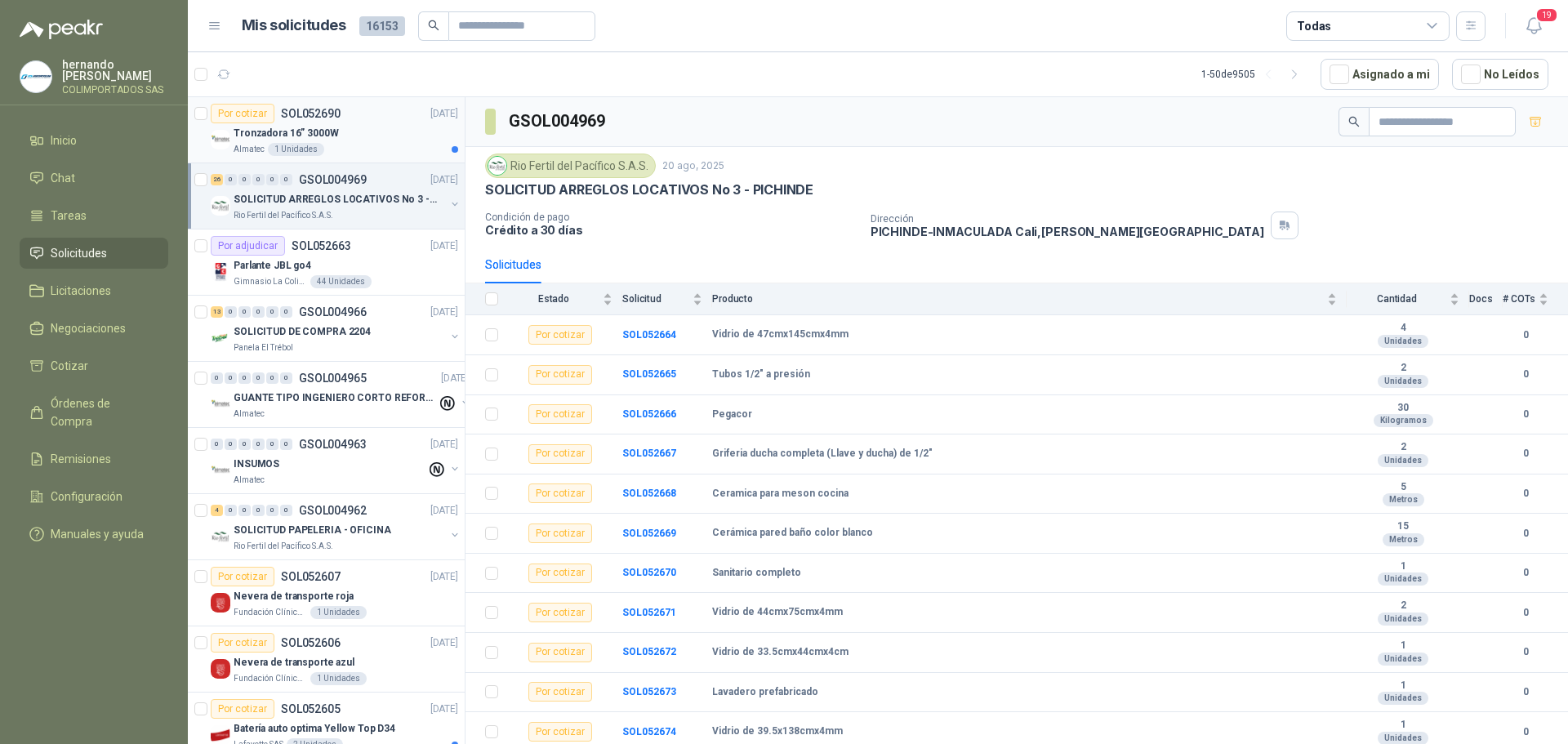
click at [388, 135] on div "Tronzadora 16” 3000W" at bounding box center [346, 133] width 225 height 19
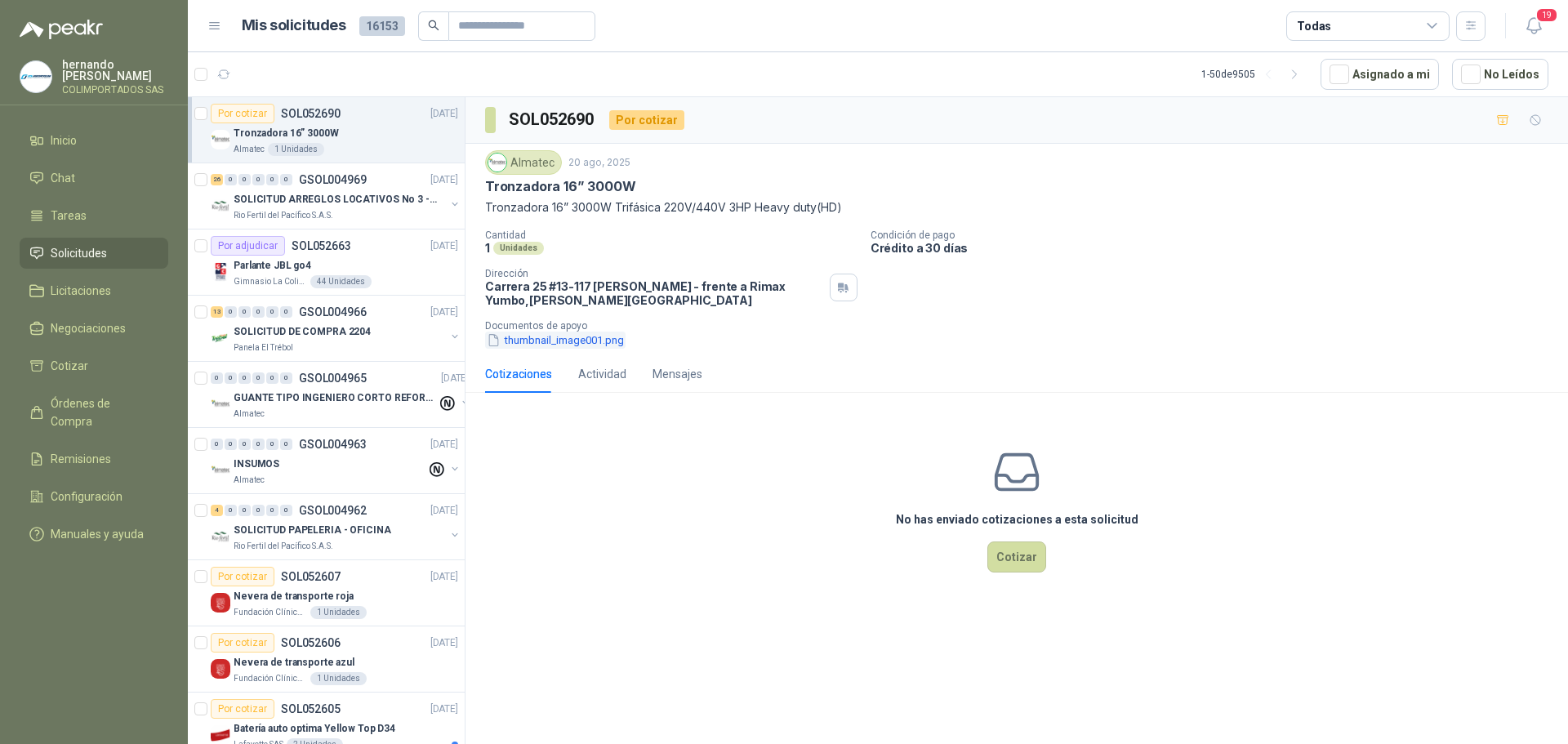
click at [558, 342] on button "thumbnail_image001.png" at bounding box center [555, 340] width 141 height 17
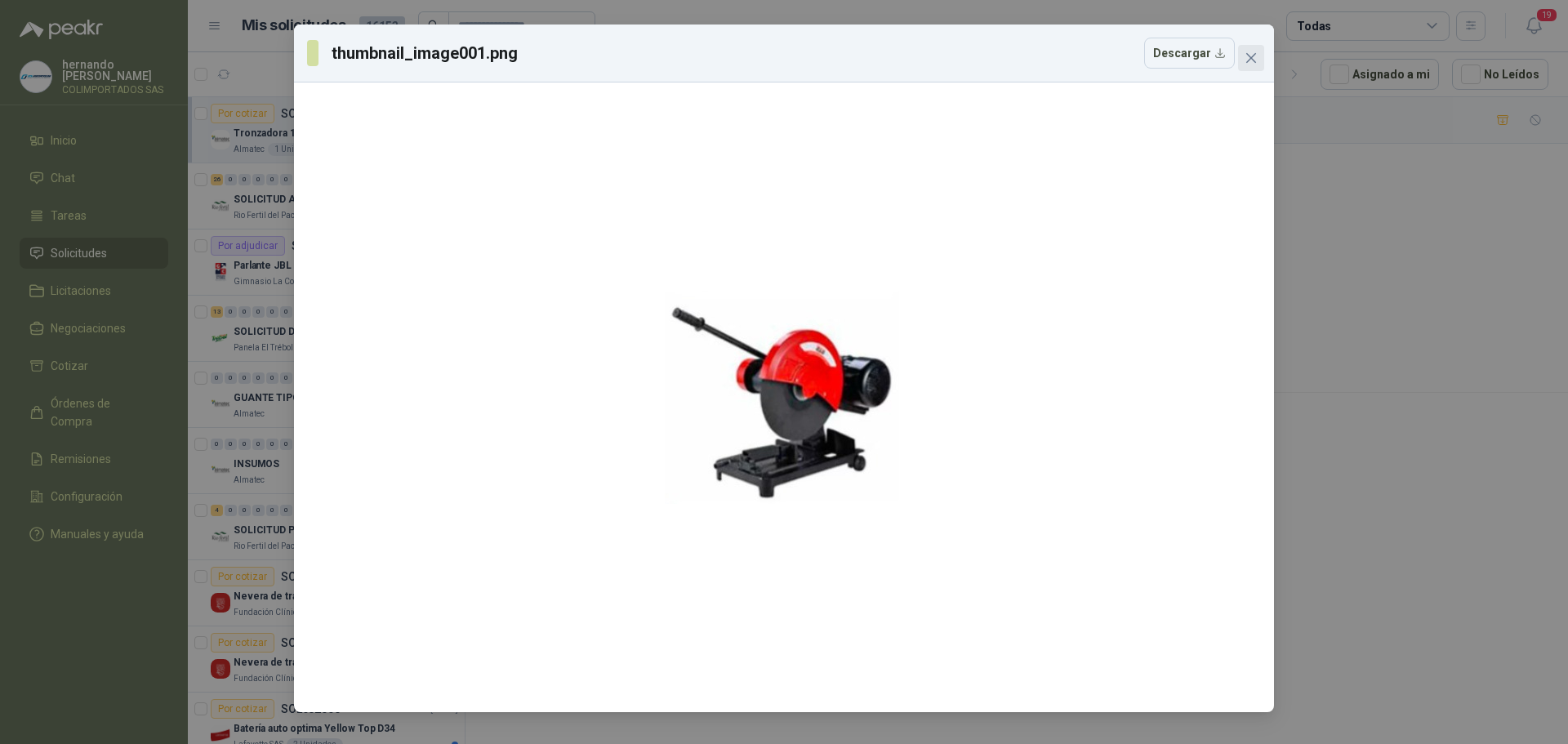
click at [1249, 57] on icon "close" at bounding box center [1251, 57] width 13 height 13
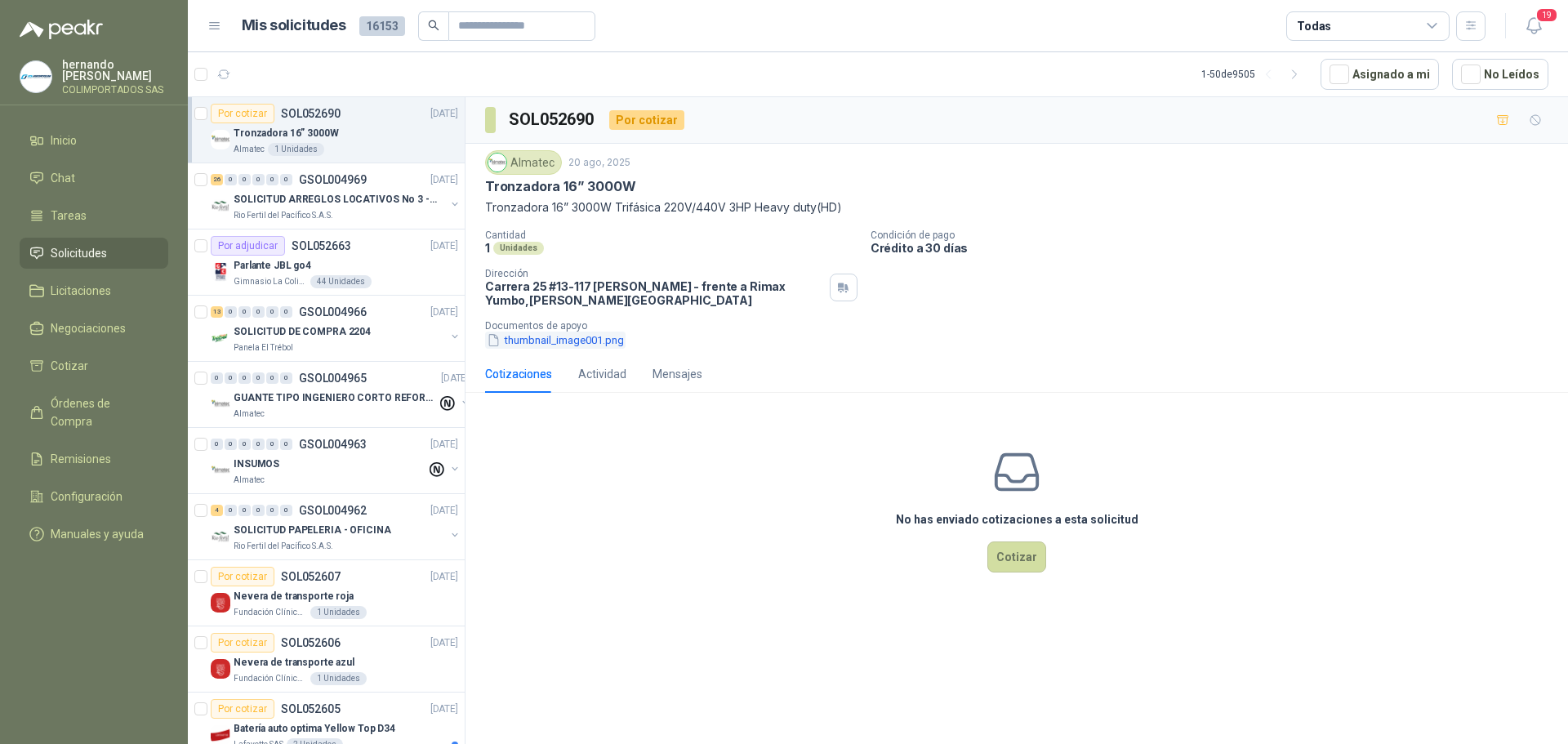
click at [564, 340] on button "thumbnail_image001.png" at bounding box center [555, 340] width 141 height 17
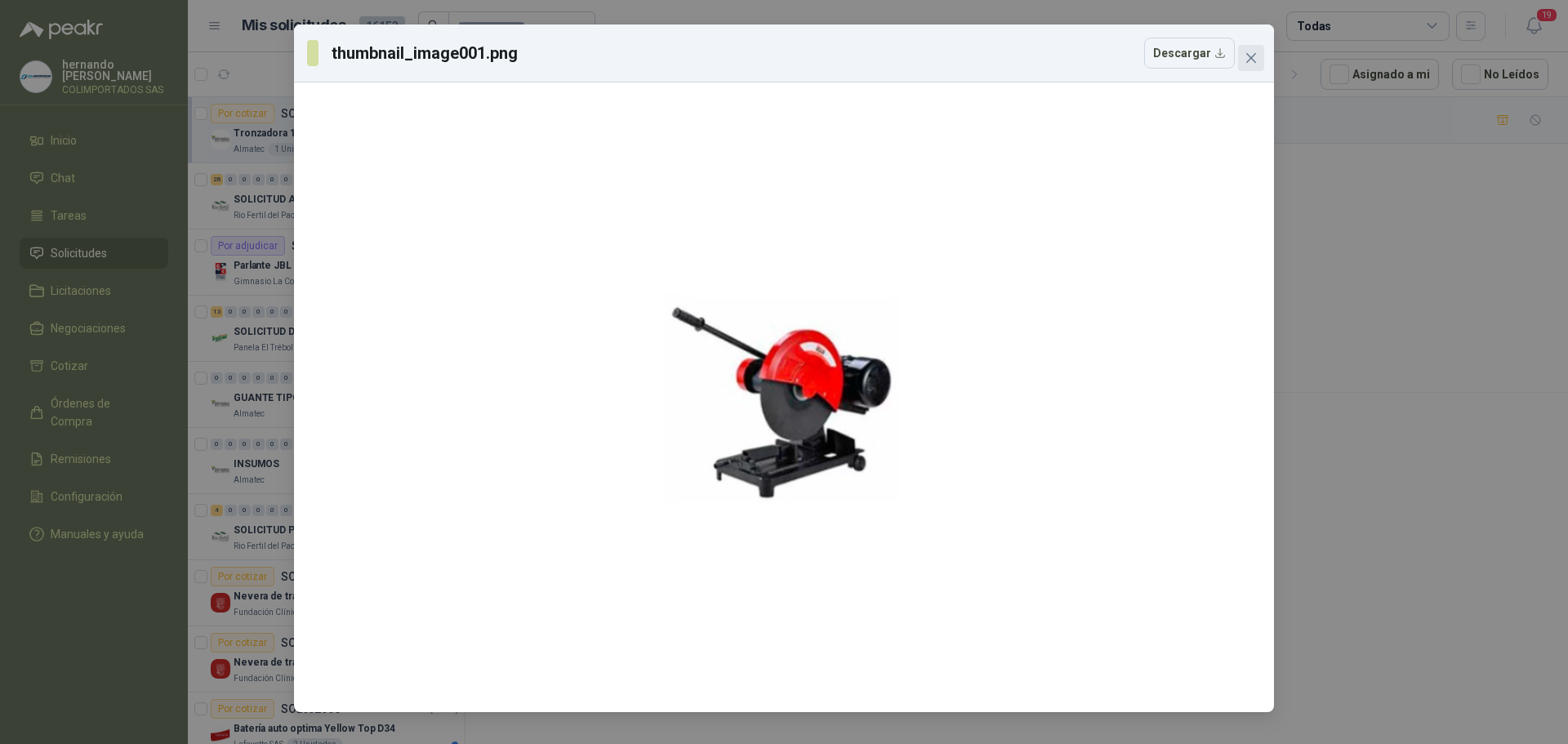
click at [1250, 56] on icon "close" at bounding box center [1251, 58] width 10 height 10
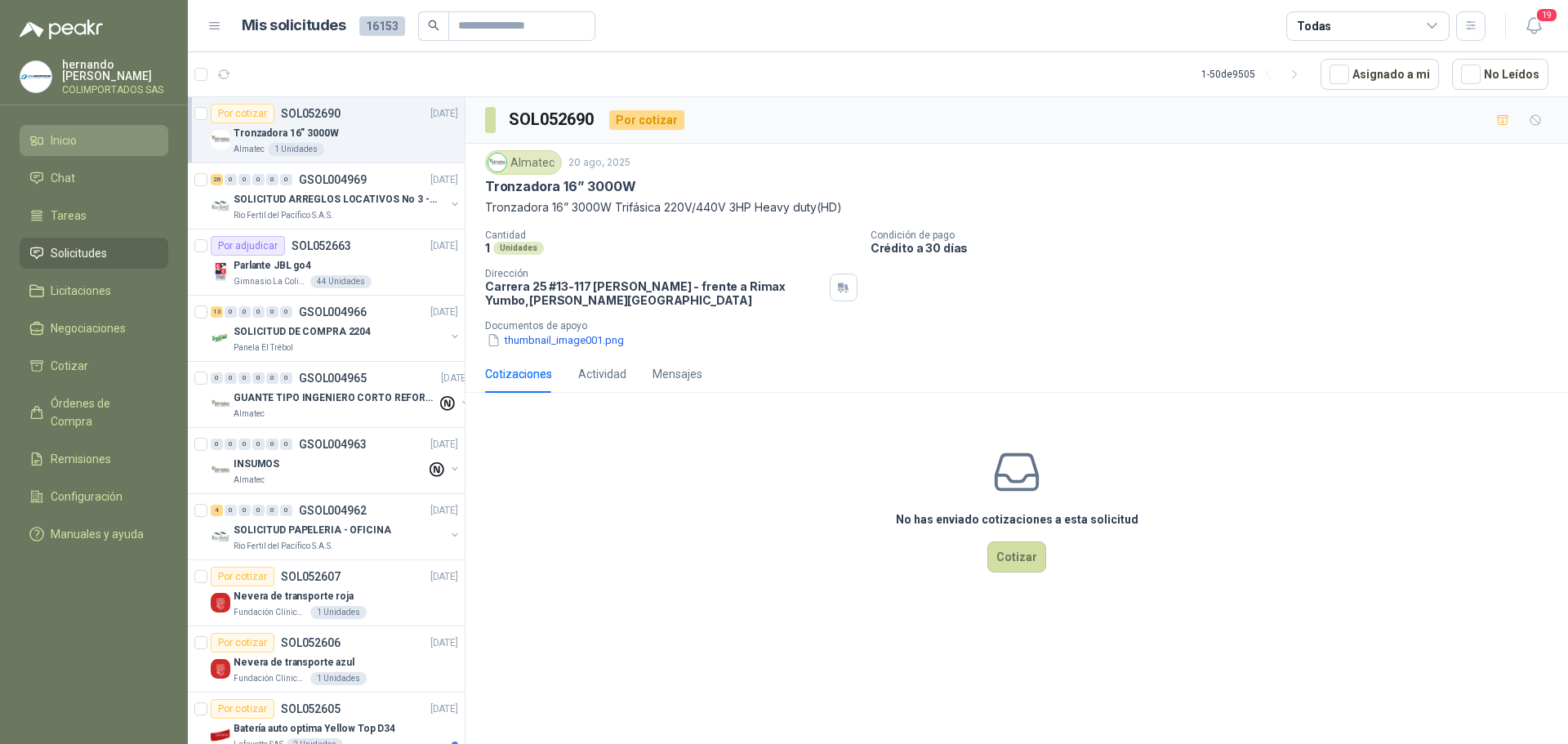
click at [122, 130] on link "Inicio" at bounding box center [93, 141] width 148 height 31
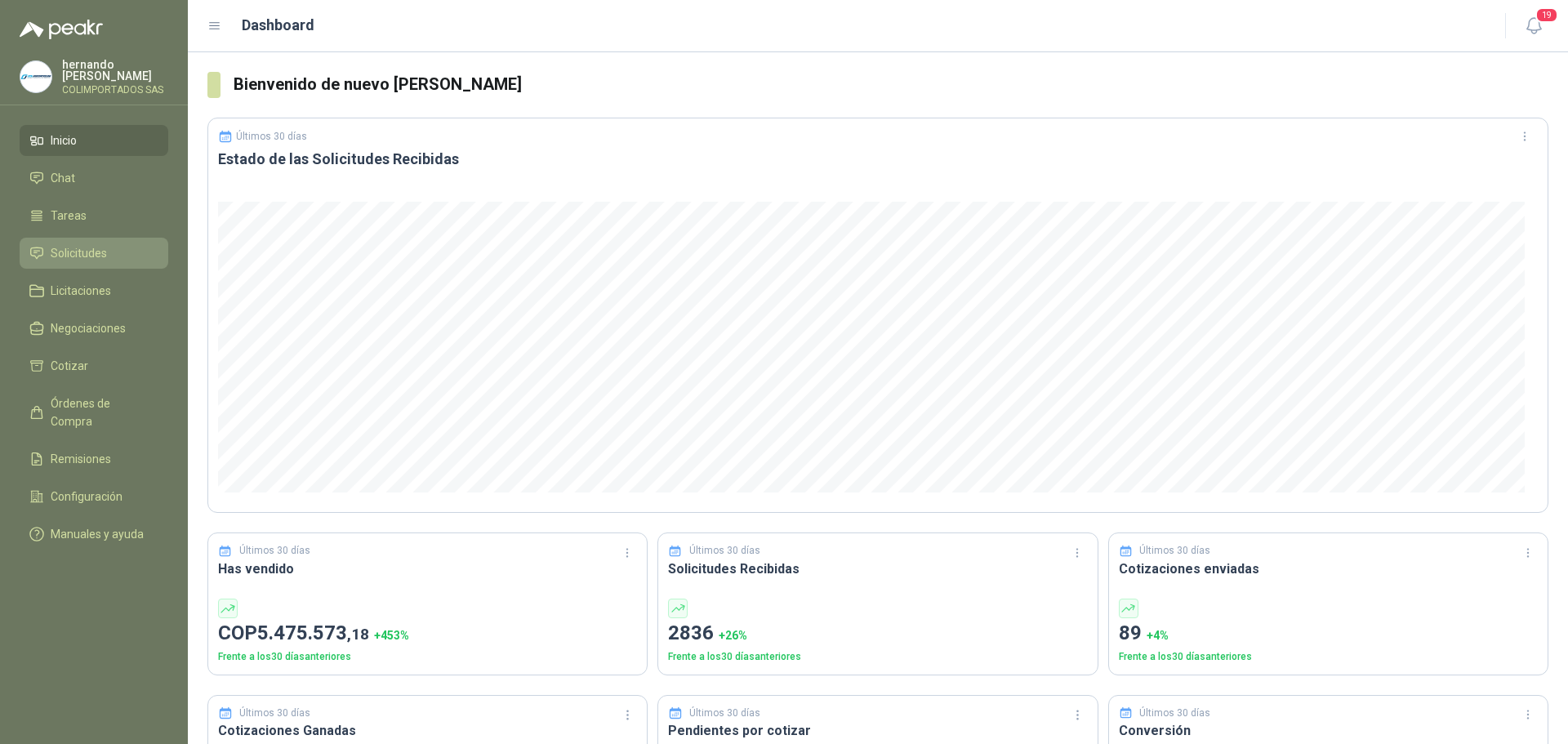
click at [111, 256] on li "Solicitudes" at bounding box center [93, 253] width 129 height 18
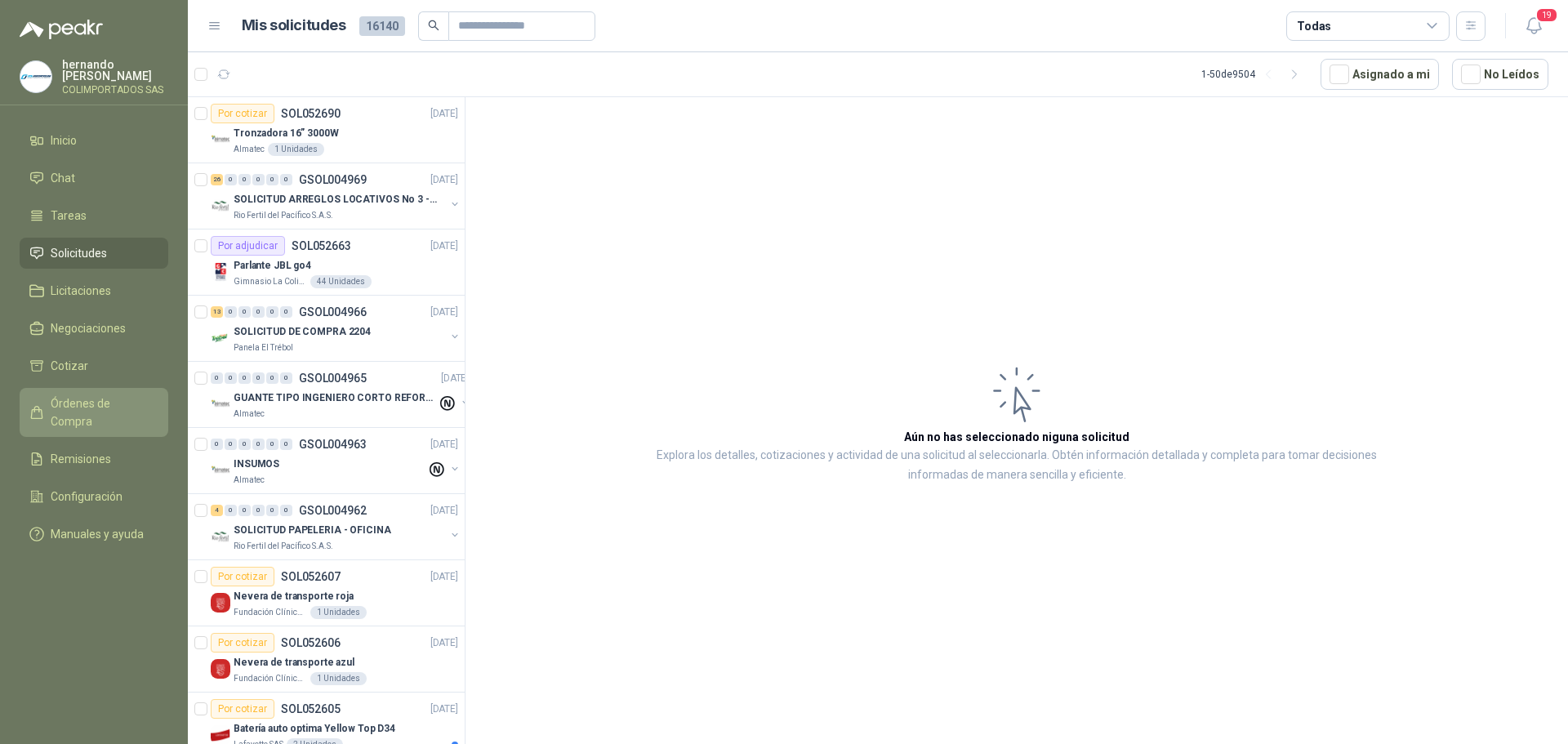
click at [96, 397] on span "Órdenes de Compra" at bounding box center [101, 412] width 102 height 36
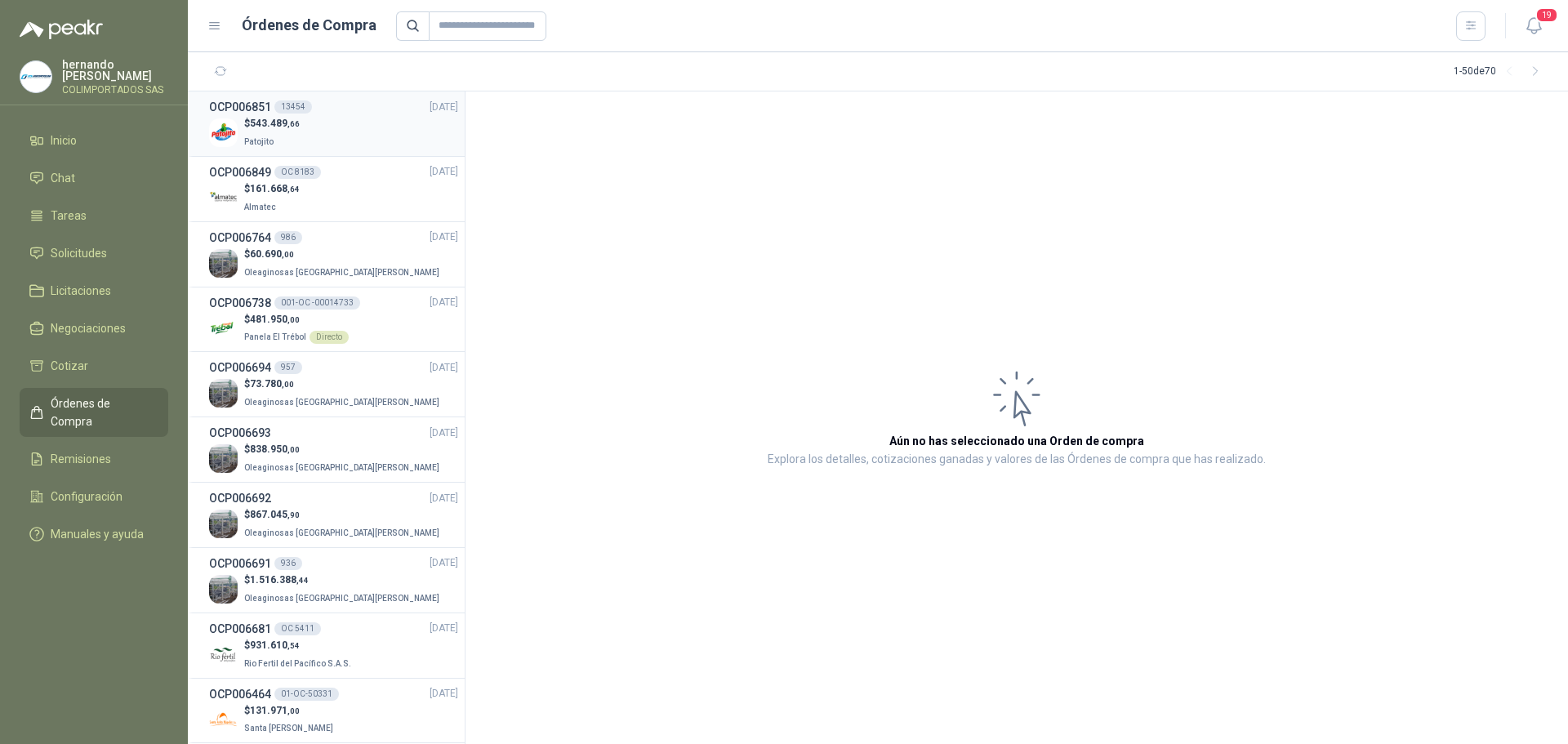
click at [344, 127] on div "$ 543.489 ,66 Patojito" at bounding box center [334, 133] width 249 height 34
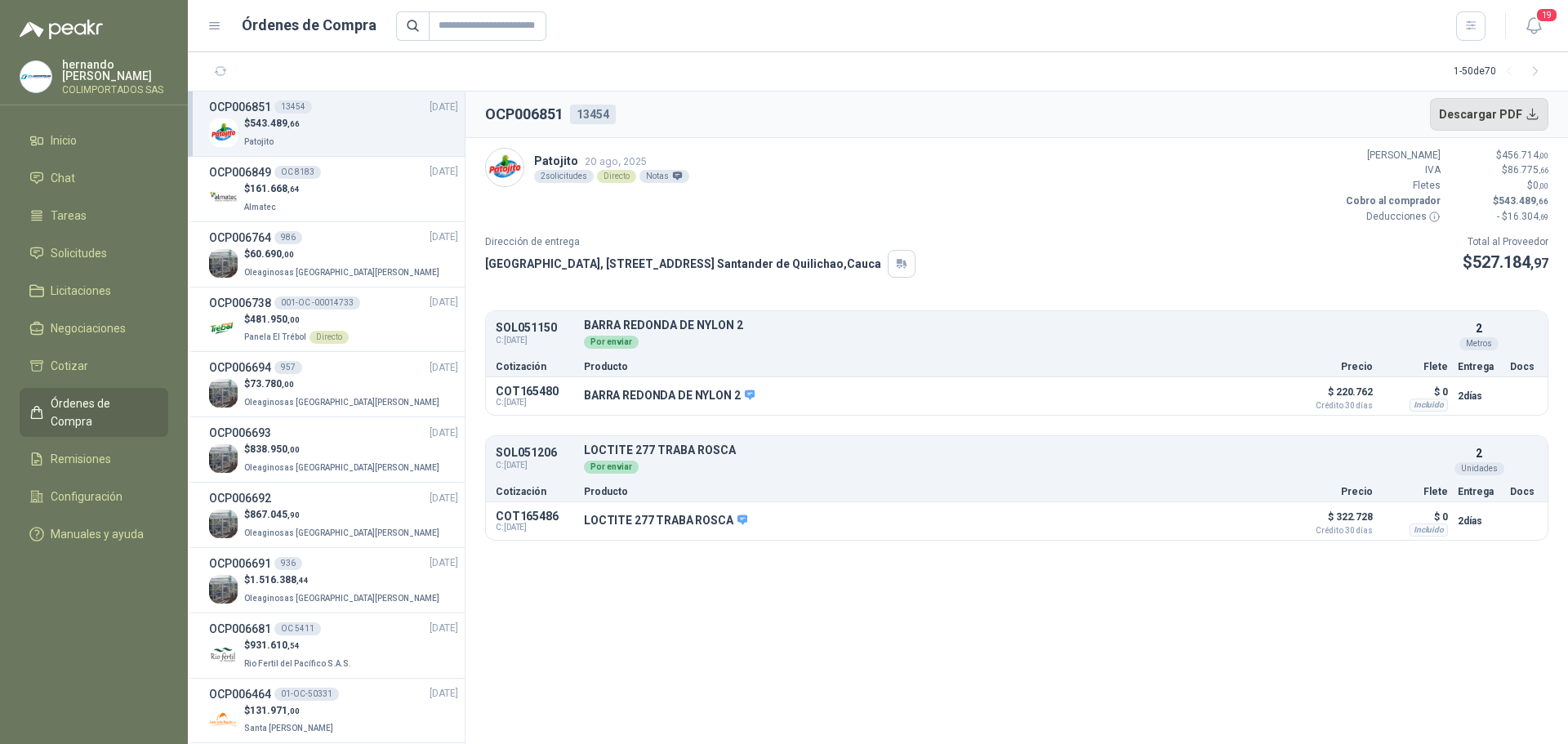
click at [1535, 114] on button "Descargar PDF" at bounding box center [1489, 114] width 119 height 33
click at [128, 251] on li "Solicitudes" at bounding box center [93, 253] width 129 height 18
